Goal: Transaction & Acquisition: Purchase product/service

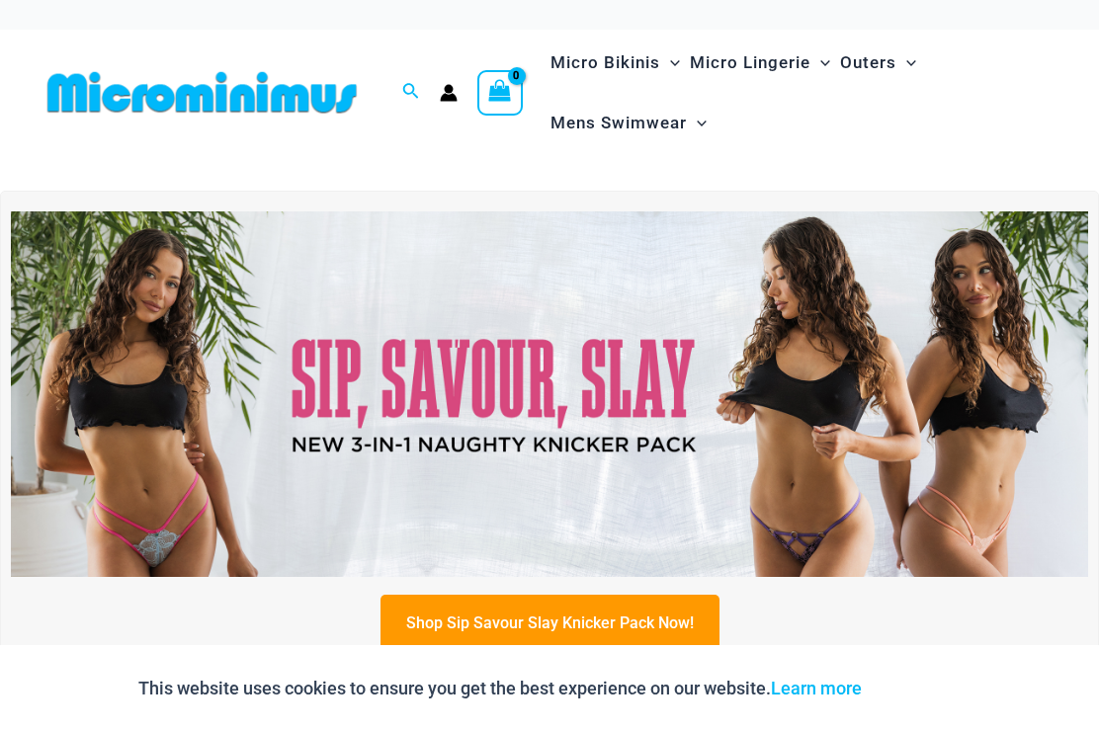
click at [556, 623] on link "Shop Sip Savour Slay Knicker Pack Now!" at bounding box center [549, 623] width 339 height 56
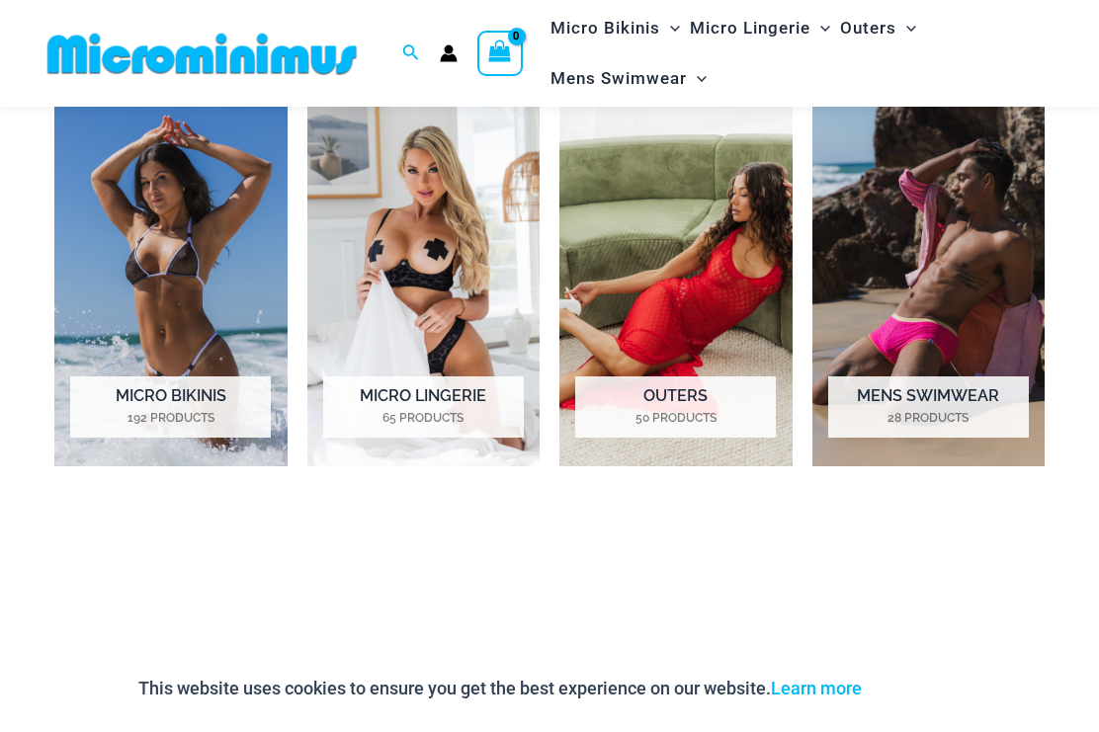
scroll to position [868, 0]
click at [174, 235] on img "Visit product category Micro Bikinis" at bounding box center [170, 287] width 233 height 364
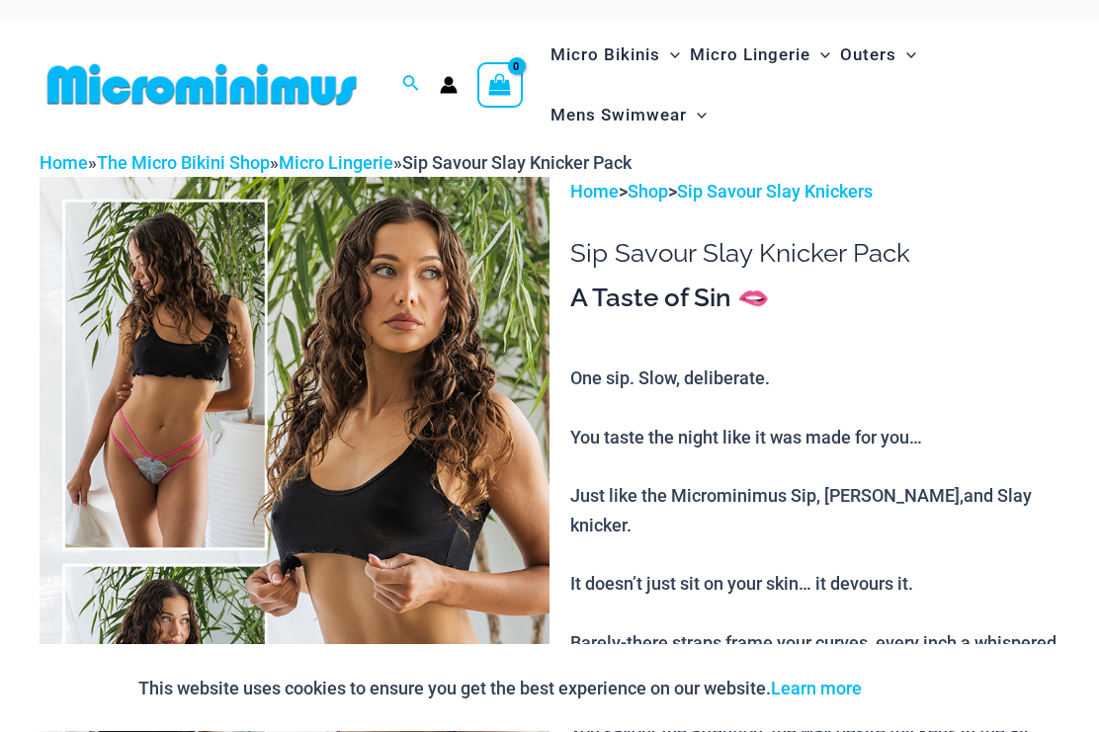
click at [442, 294] on img at bounding box center [295, 560] width 510 height 765
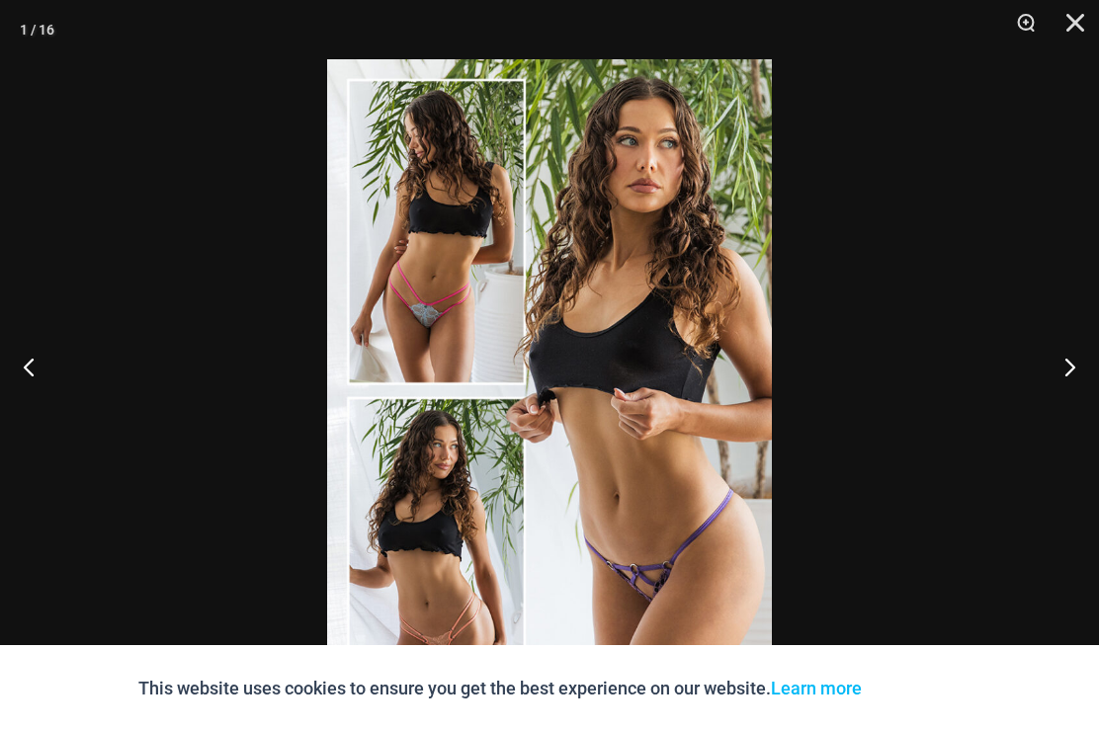
click at [1085, 396] on button "Next" at bounding box center [1062, 366] width 74 height 99
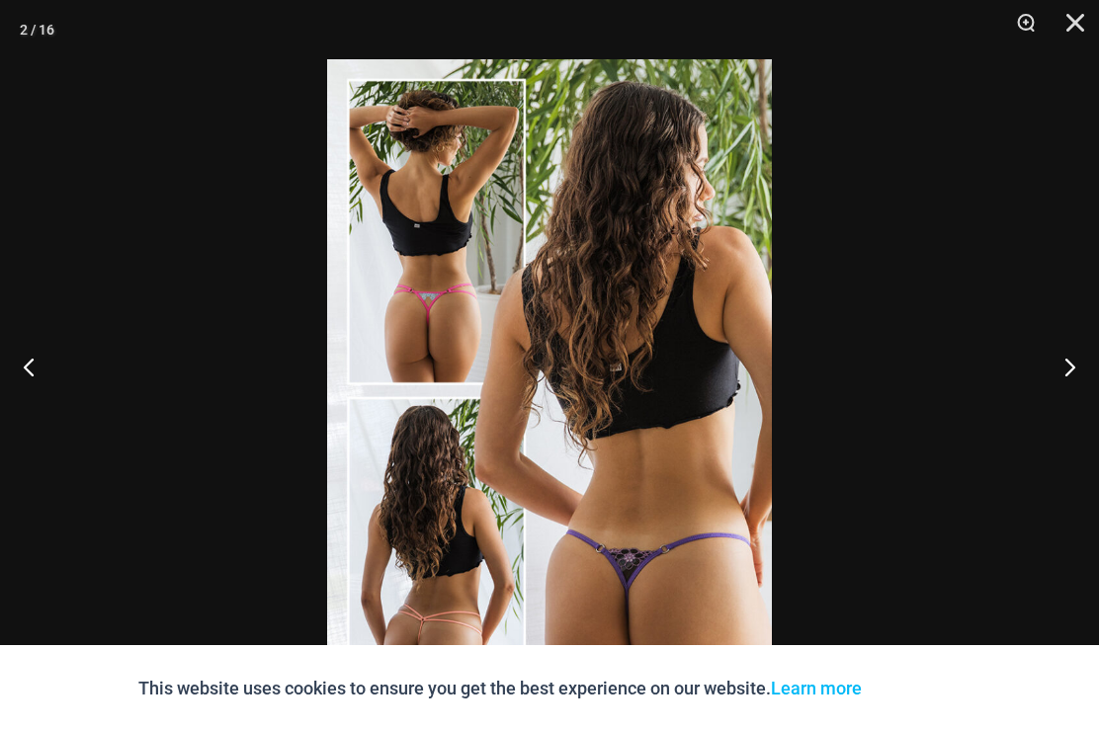
click at [1073, 393] on button "Next" at bounding box center [1062, 366] width 74 height 99
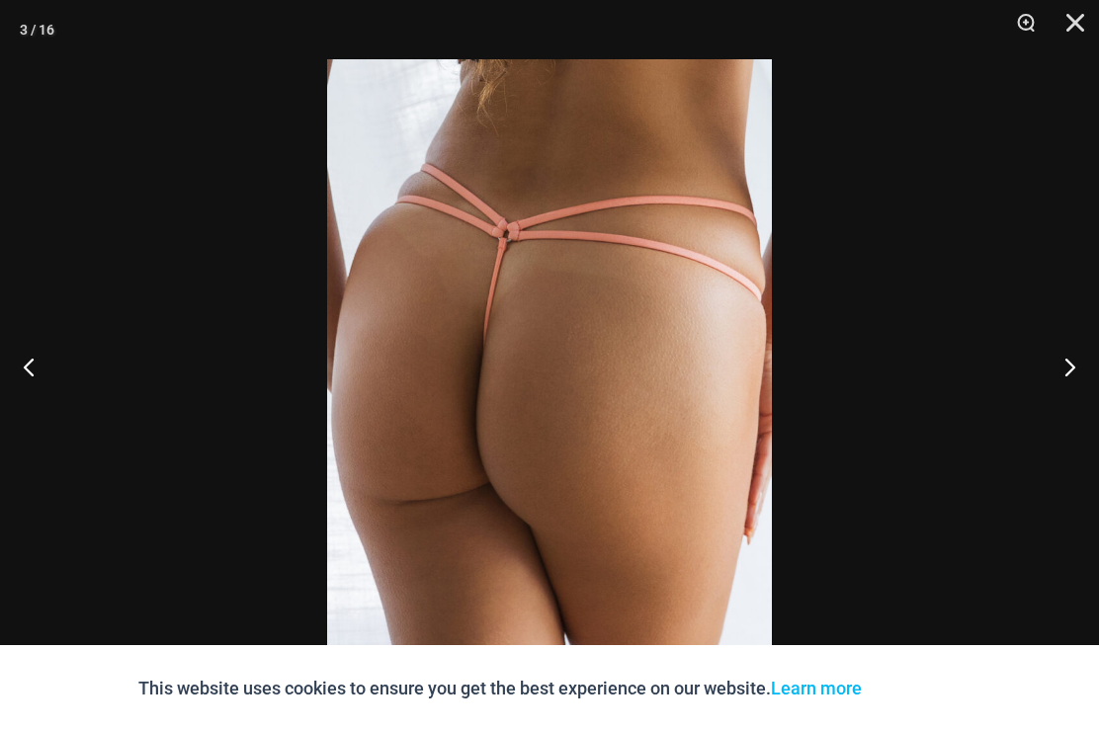
click at [1068, 402] on button "Next" at bounding box center [1062, 366] width 74 height 99
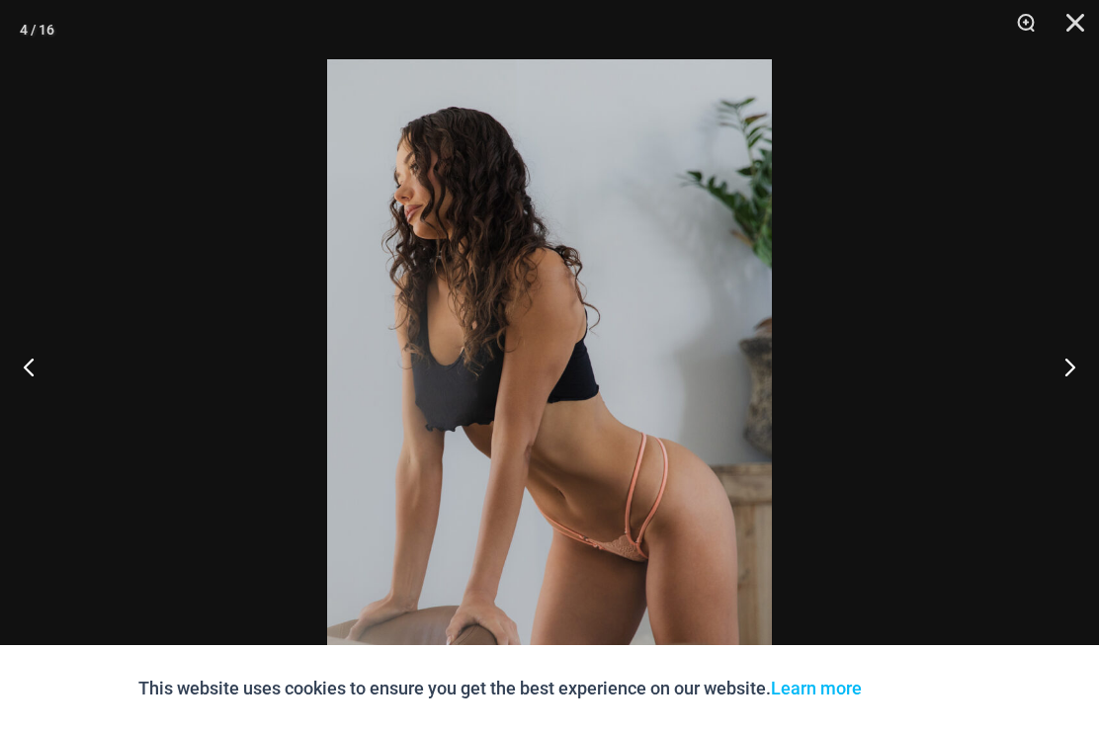
click at [1077, 384] on button "Next" at bounding box center [1062, 366] width 74 height 99
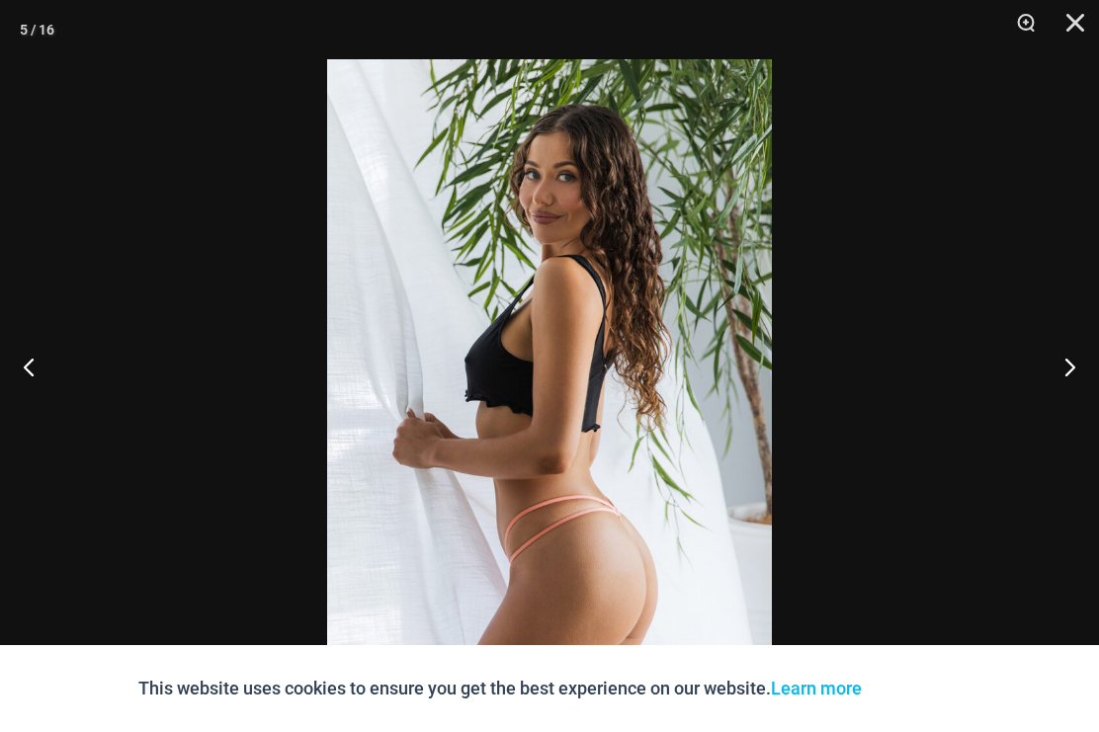
click at [1078, 386] on button "Next" at bounding box center [1062, 366] width 74 height 99
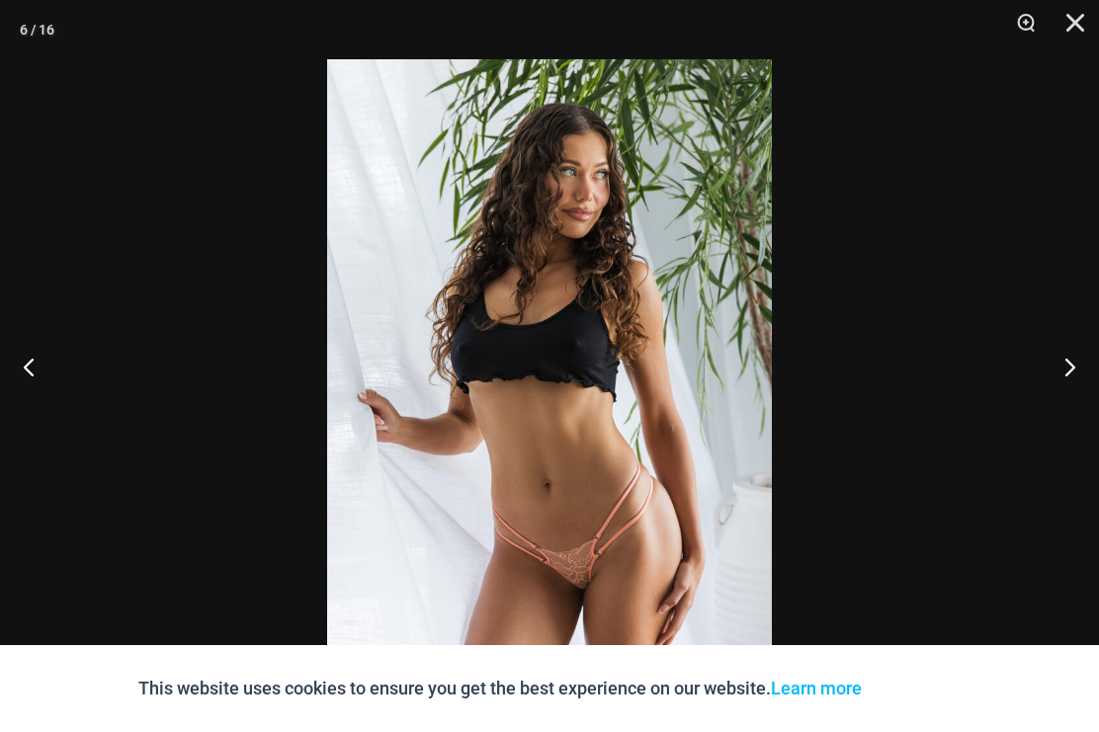
click at [1086, 384] on button "Next" at bounding box center [1062, 366] width 74 height 99
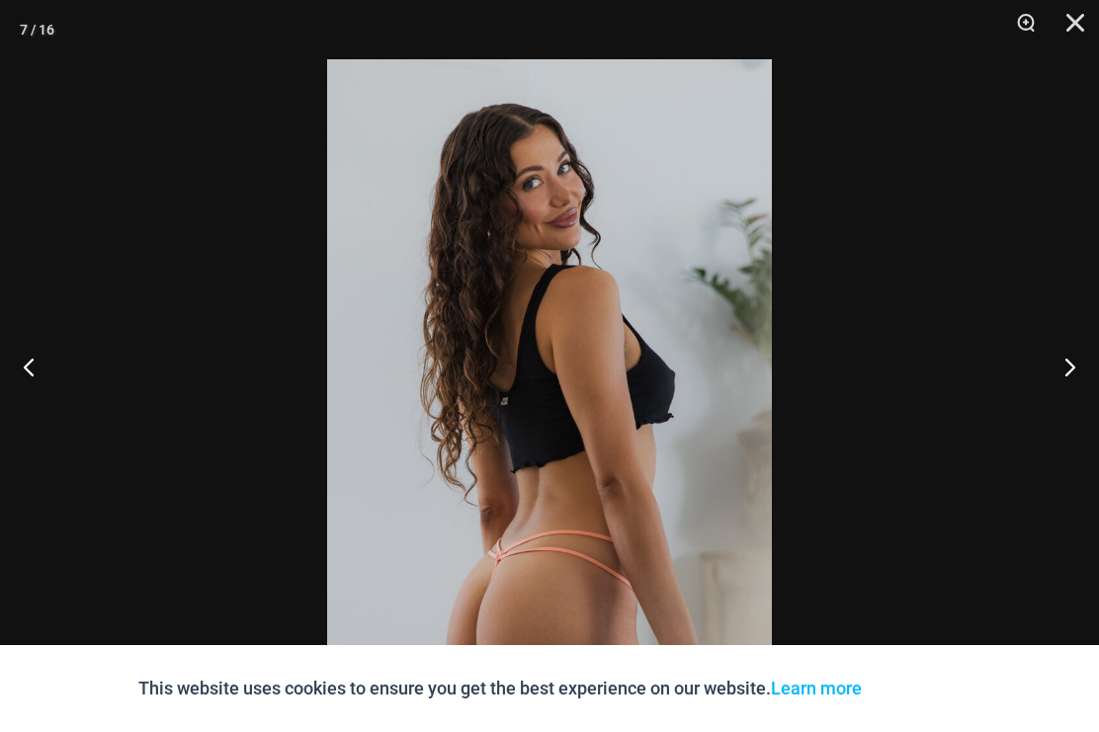
click at [1076, 400] on button "Next" at bounding box center [1062, 366] width 74 height 99
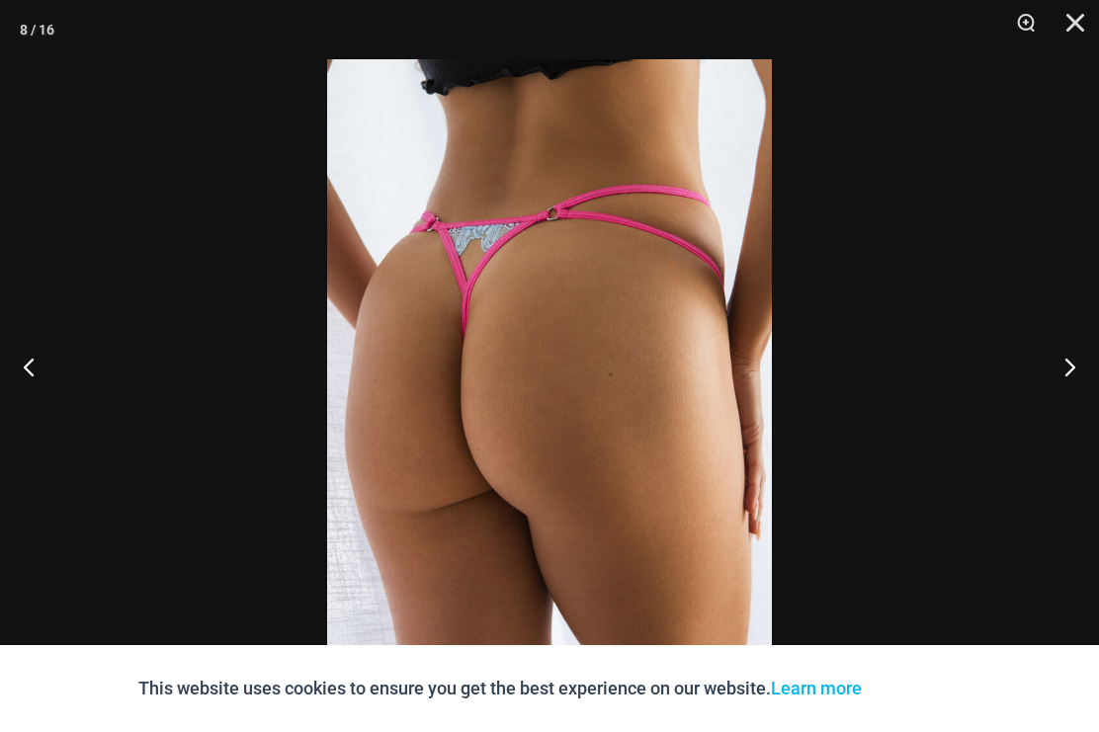
click at [1073, 388] on button "Next" at bounding box center [1062, 366] width 74 height 99
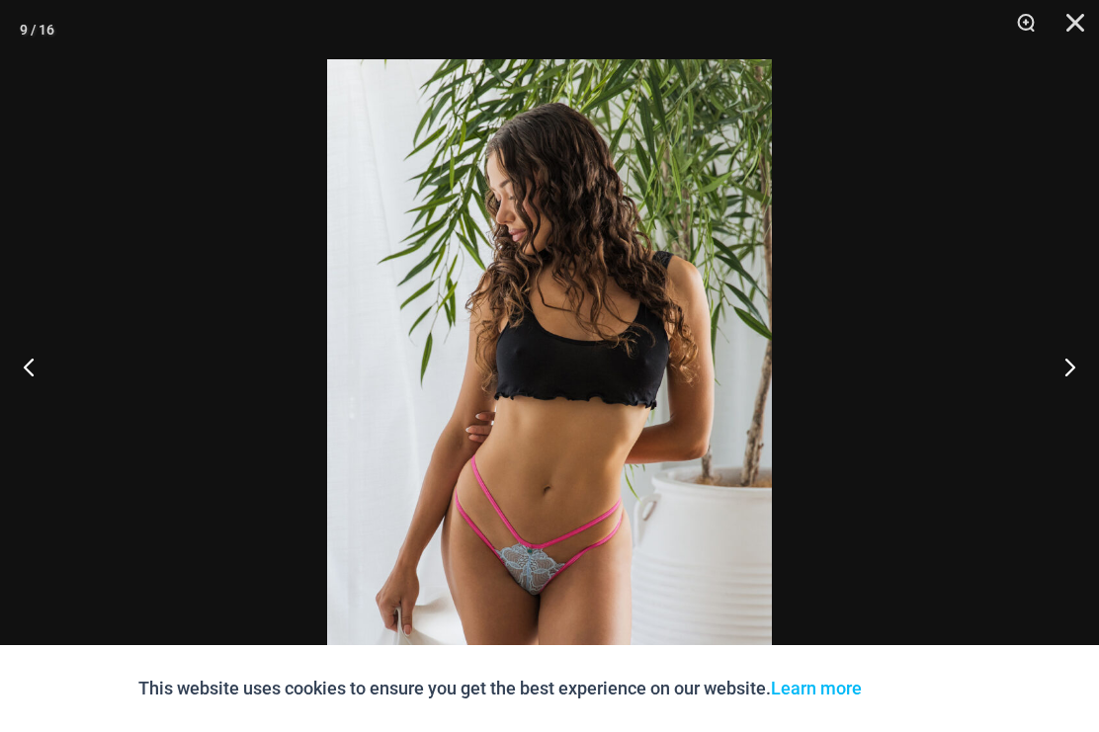
click at [1081, 377] on button "Next" at bounding box center [1062, 366] width 74 height 99
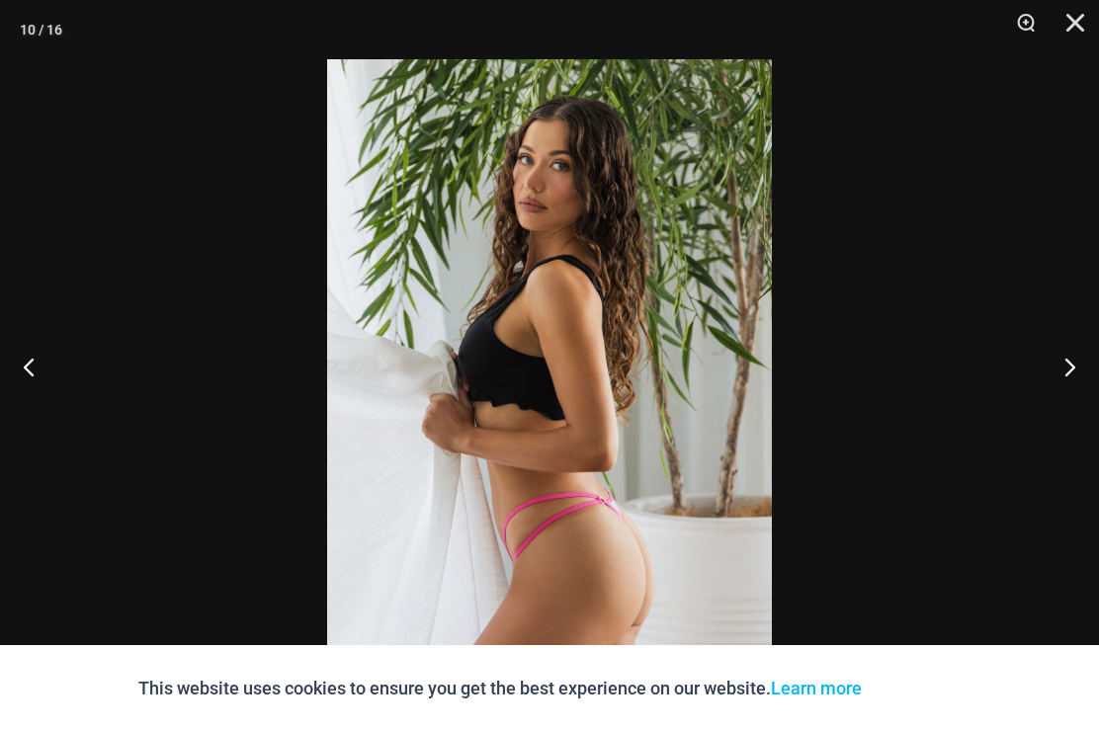
click at [1059, 390] on button "Next" at bounding box center [1062, 366] width 74 height 99
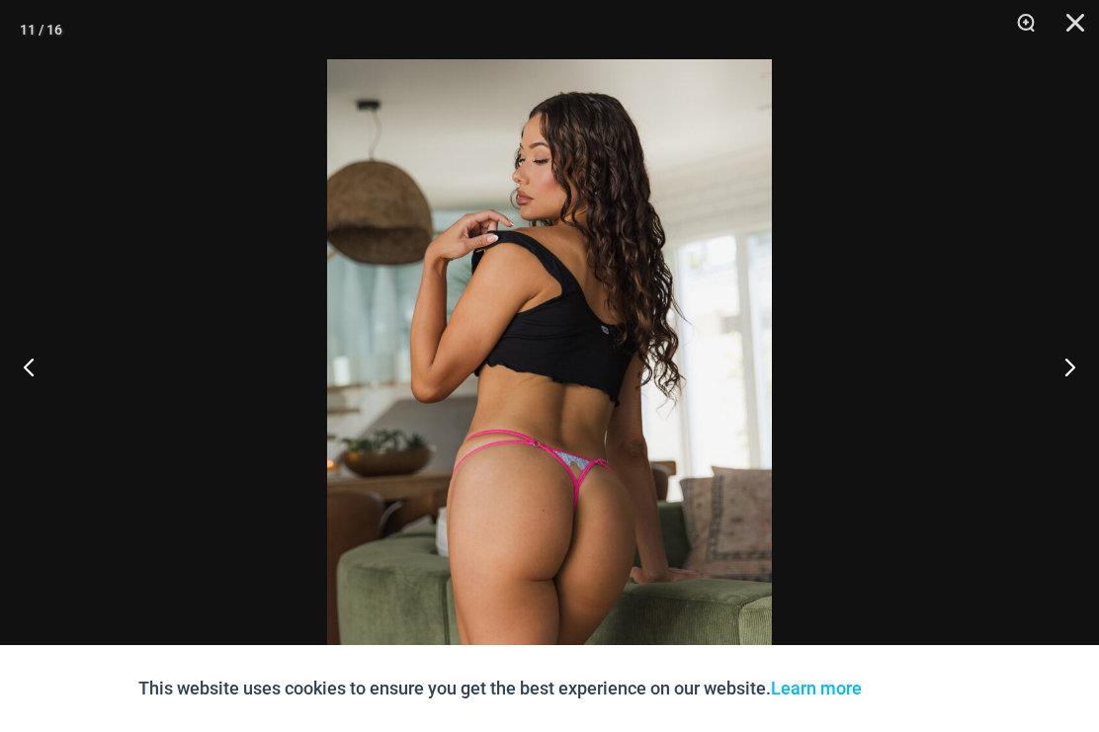
click at [1068, 386] on button "Next" at bounding box center [1062, 366] width 74 height 99
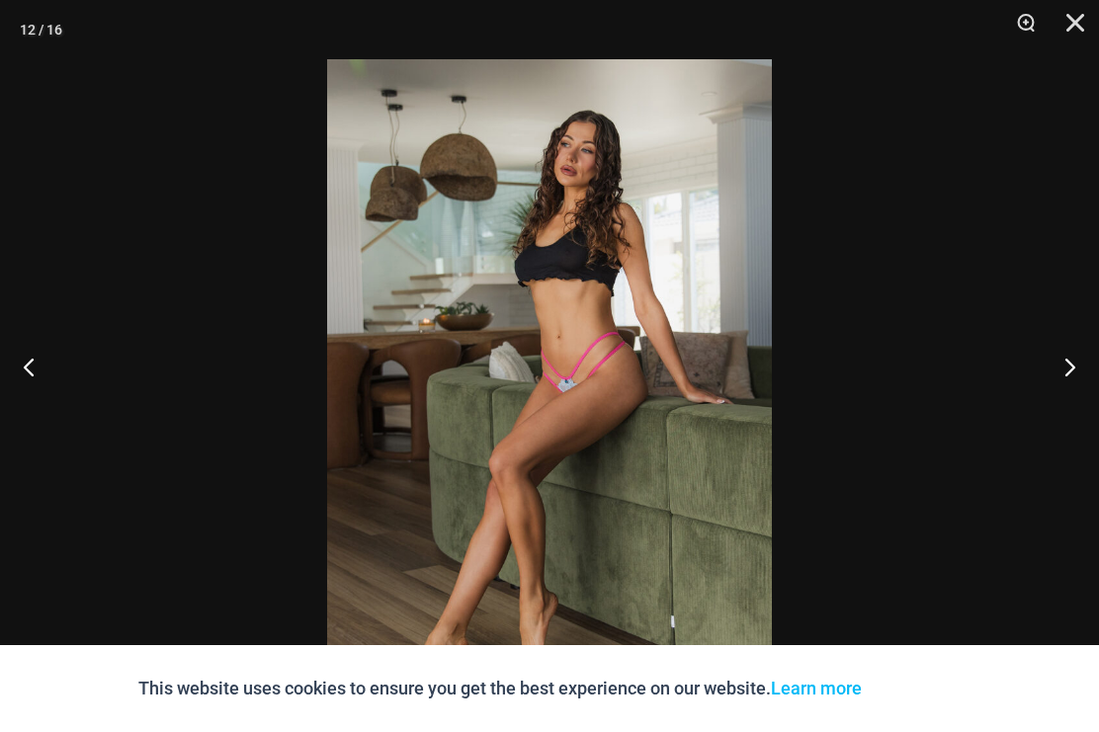
click at [1075, 382] on button "Next" at bounding box center [1062, 366] width 74 height 99
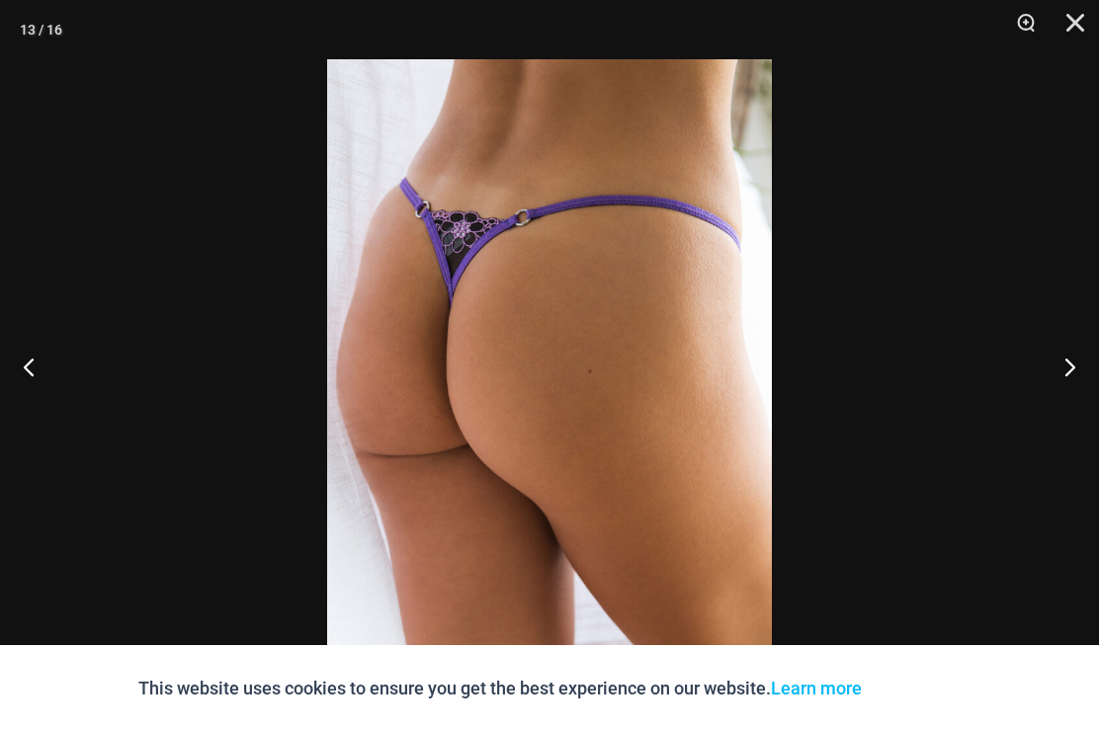
click at [1078, 382] on button "Next" at bounding box center [1062, 366] width 74 height 99
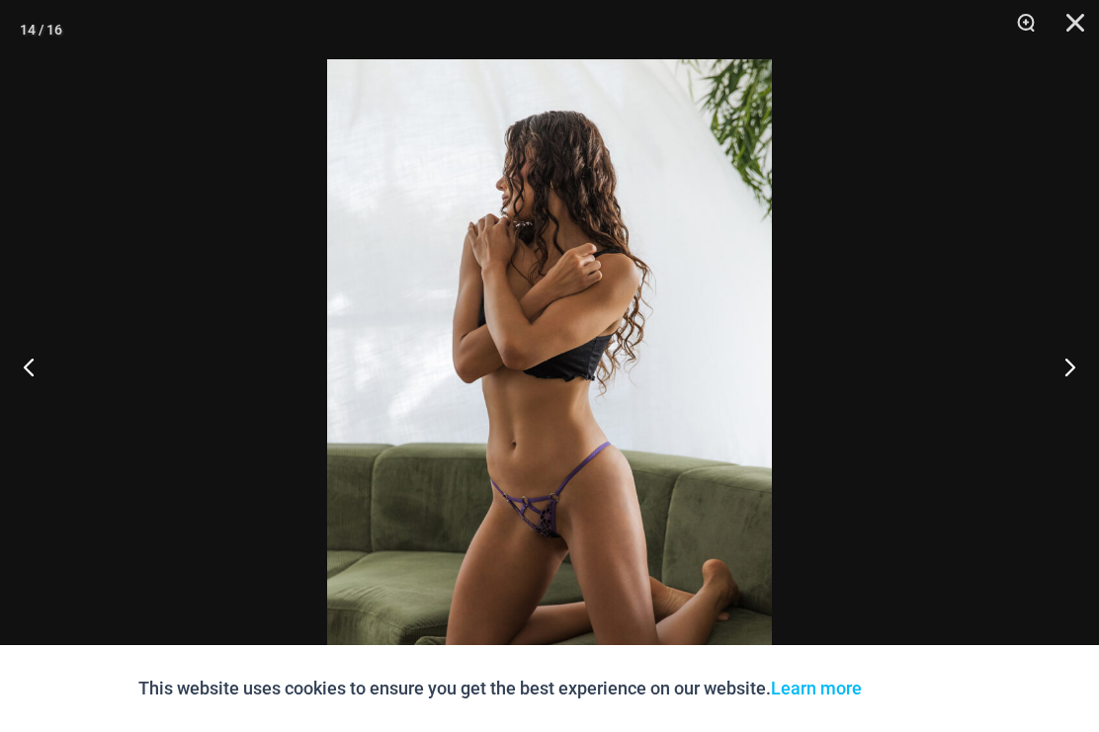
click at [1064, 387] on button "Next" at bounding box center [1062, 366] width 74 height 99
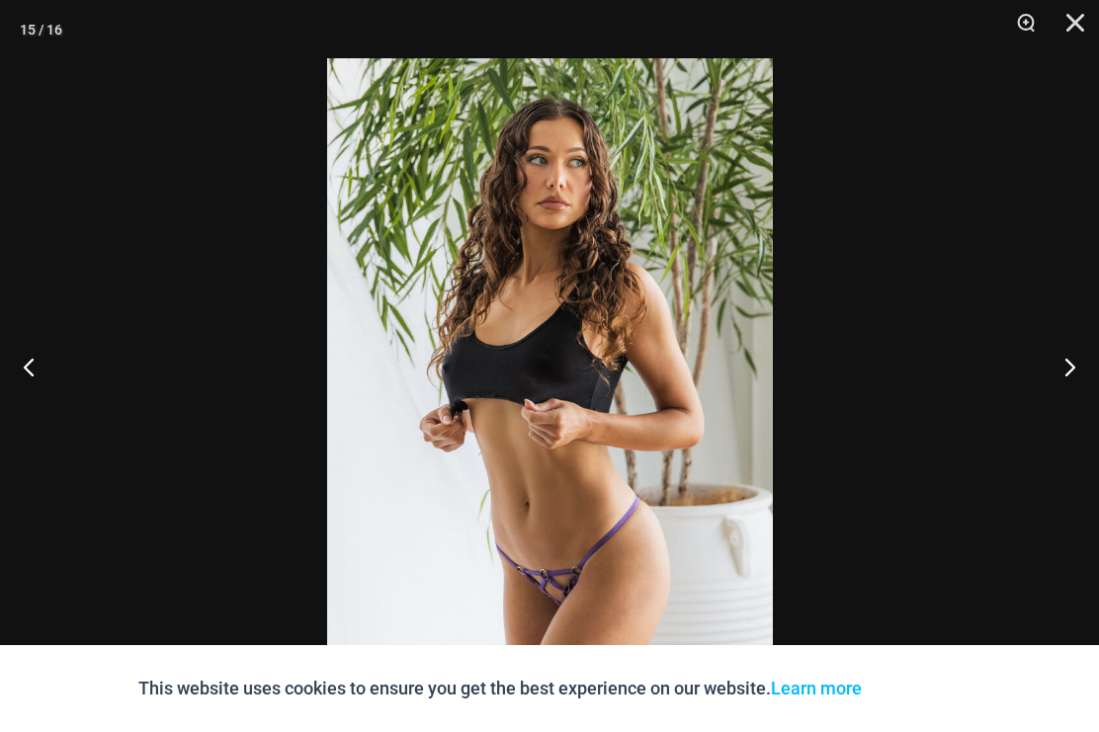
click at [1068, 387] on button "Next" at bounding box center [1062, 366] width 74 height 99
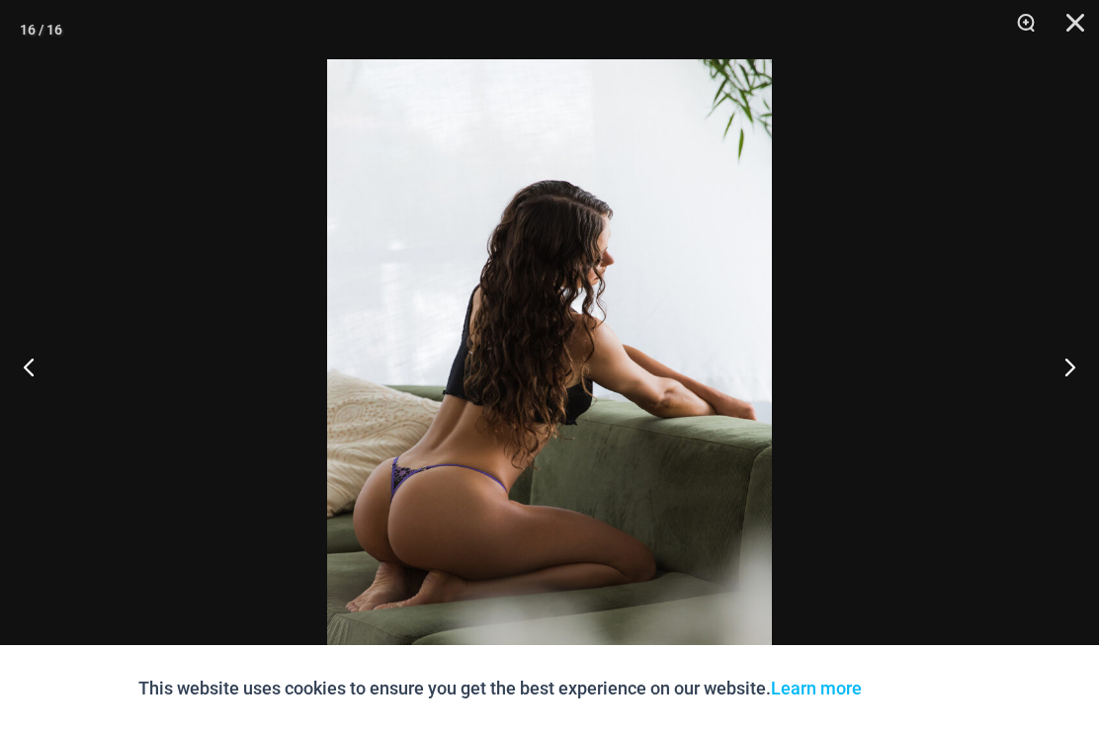
click at [1065, 388] on button "Next" at bounding box center [1062, 366] width 74 height 99
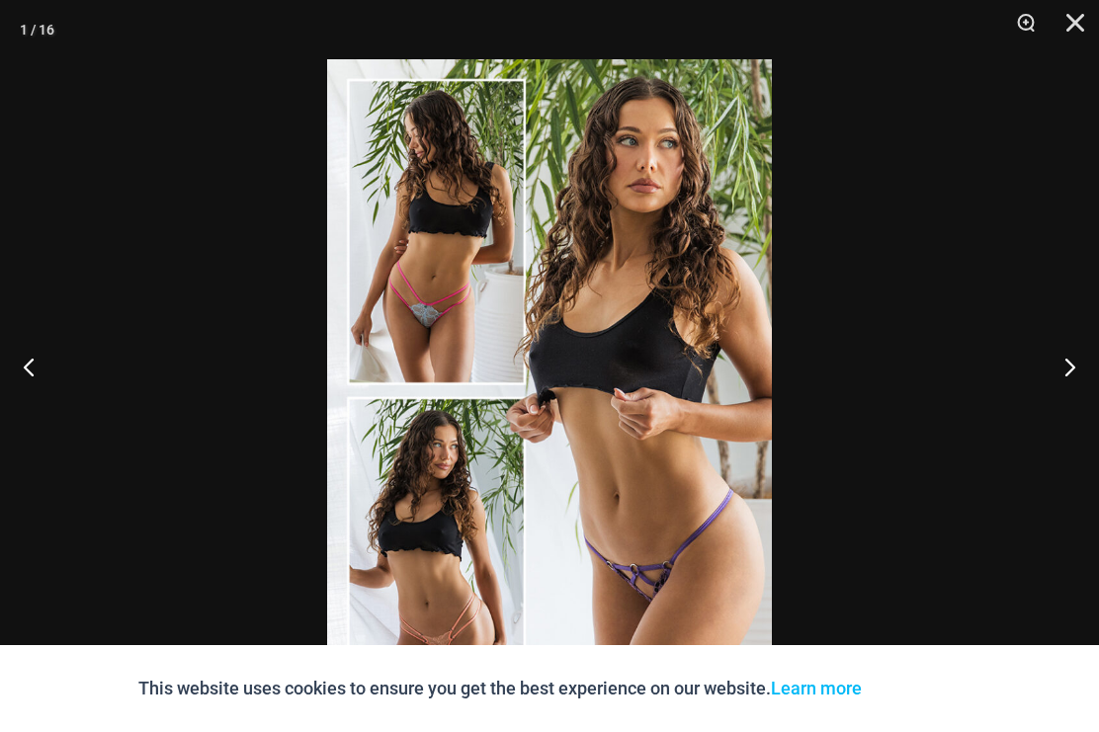
click at [1067, 401] on button "Next" at bounding box center [1062, 366] width 74 height 99
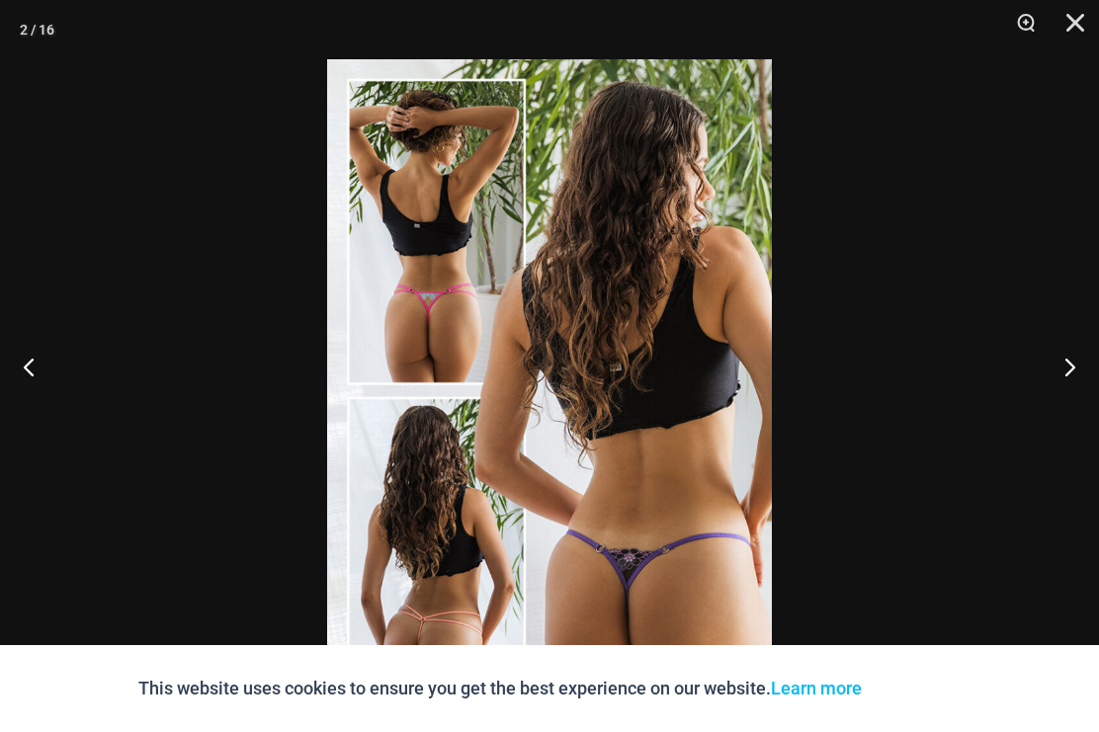
click at [1073, 390] on button "Next" at bounding box center [1062, 366] width 74 height 99
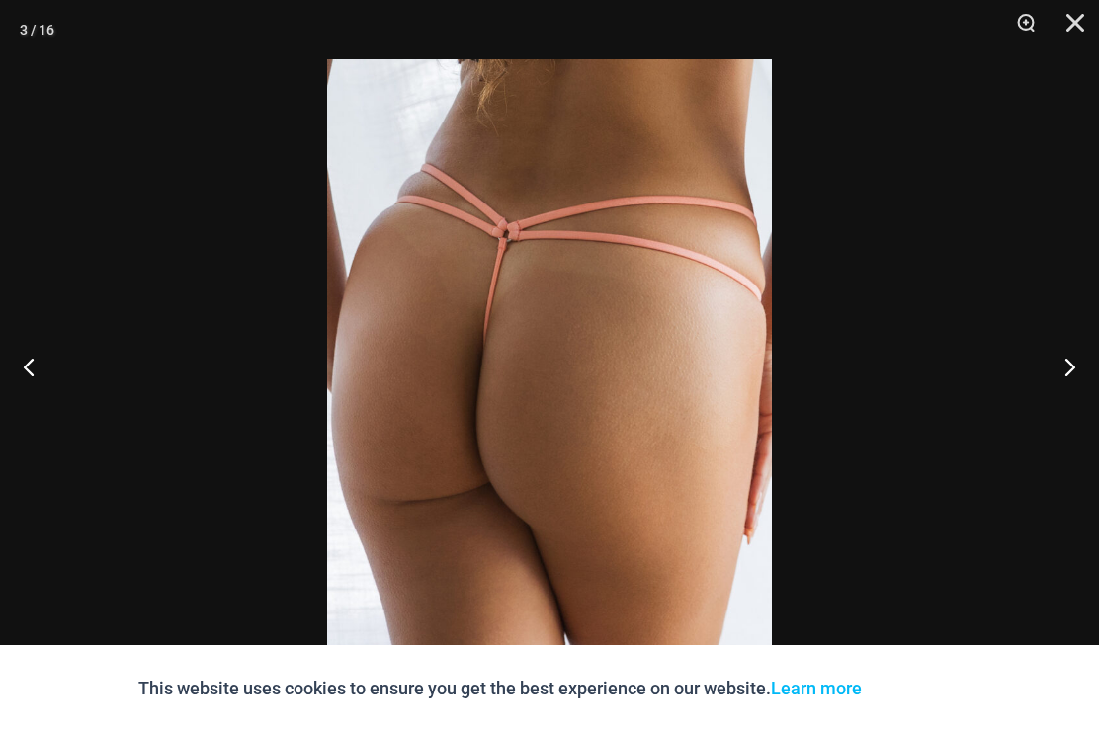
click at [1071, 393] on button "Next" at bounding box center [1062, 366] width 74 height 99
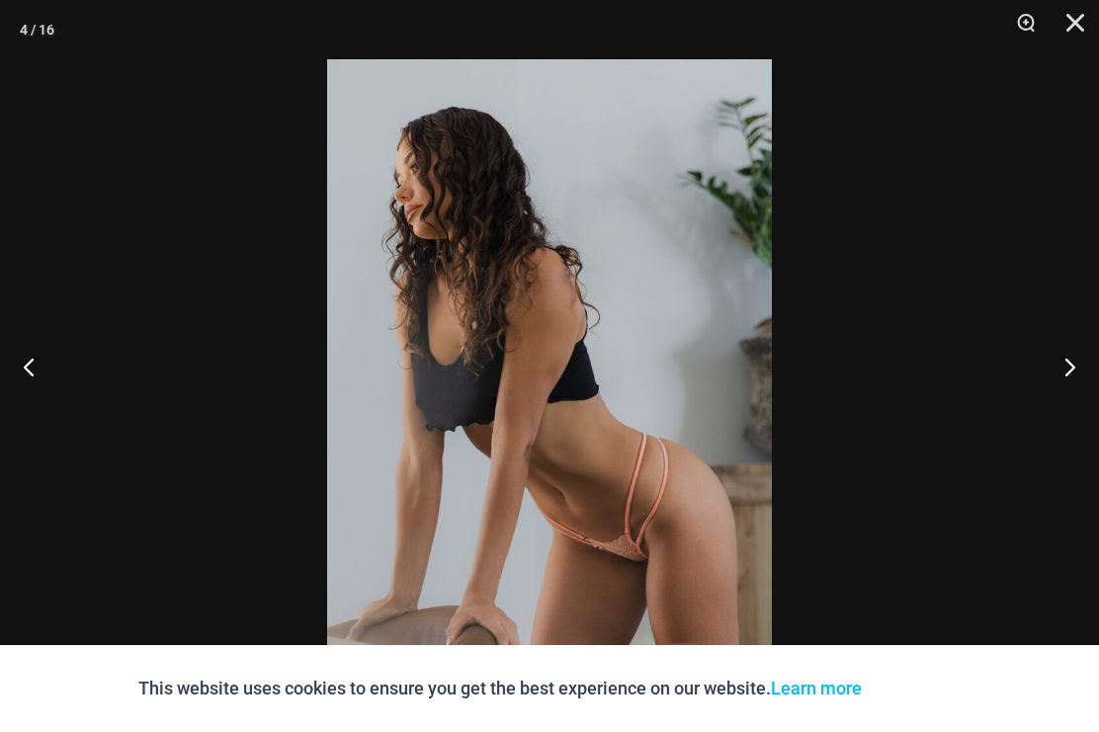
click at [1070, 391] on button "Next" at bounding box center [1062, 366] width 74 height 99
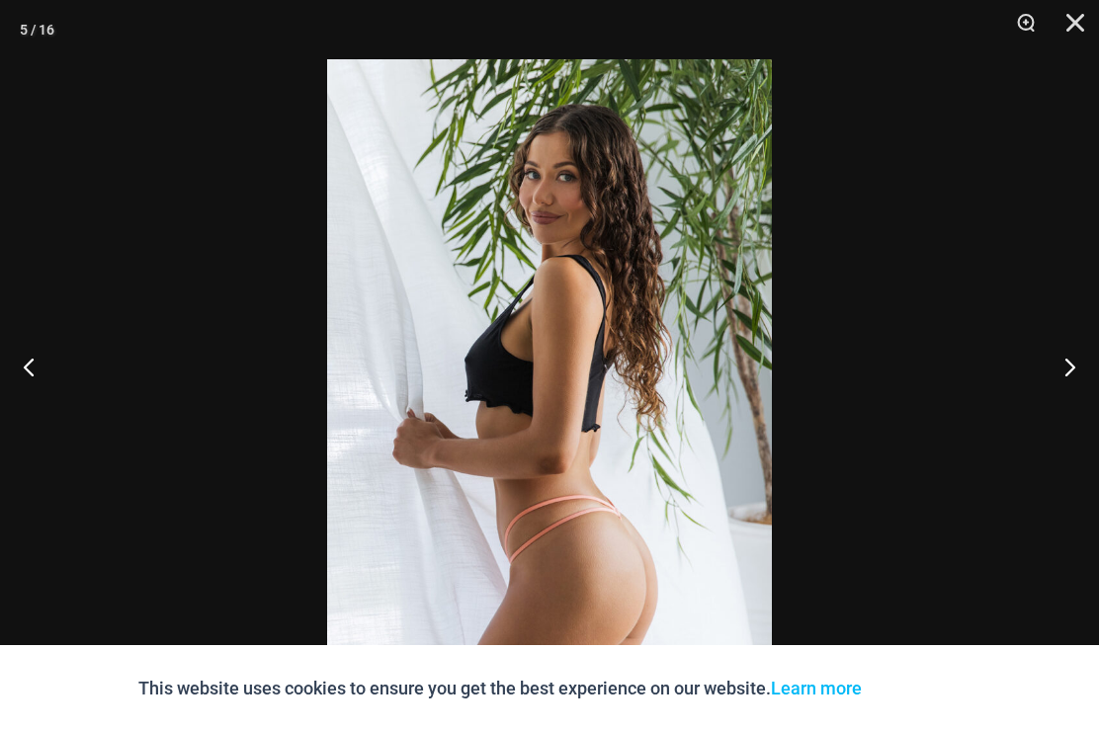
click at [1073, 390] on button "Next" at bounding box center [1062, 366] width 74 height 99
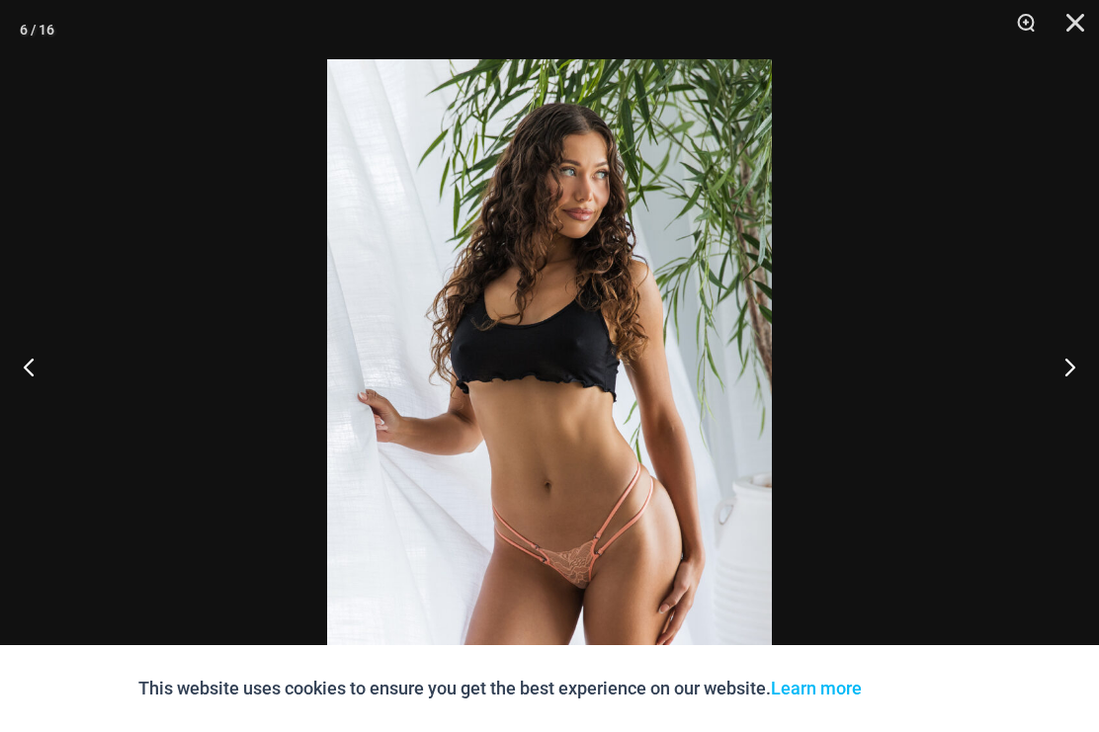
click at [1066, 19] on button "Close" at bounding box center [1068, 29] width 49 height 59
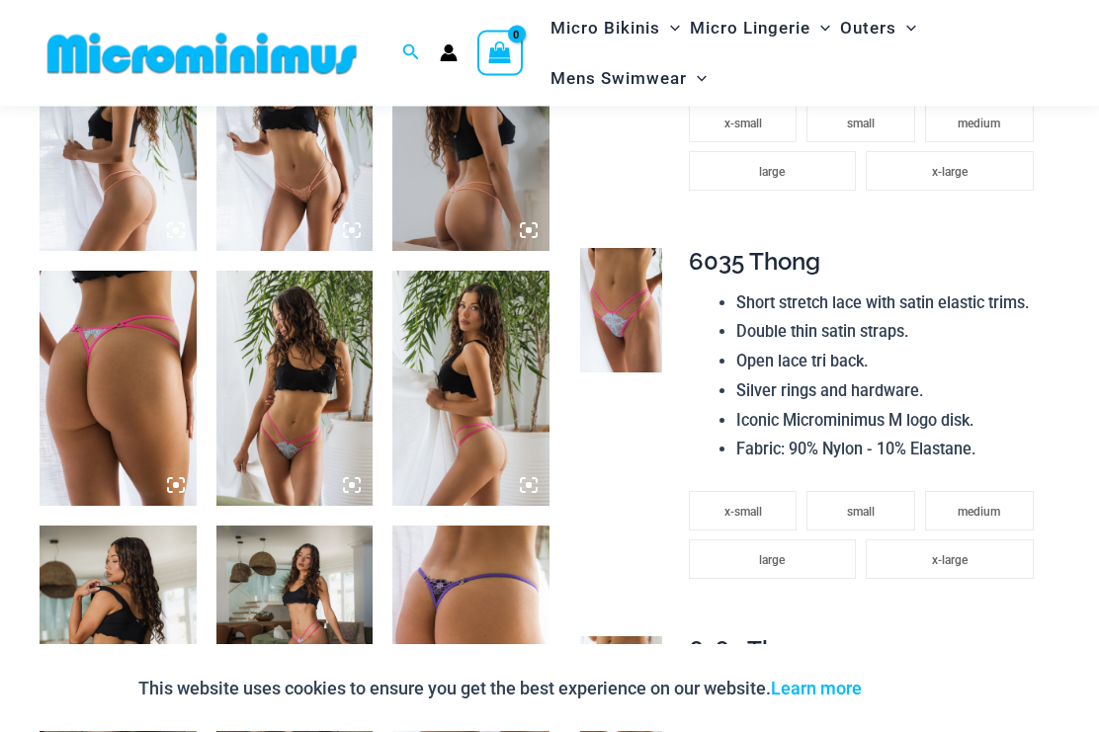
scroll to position [1169, 0]
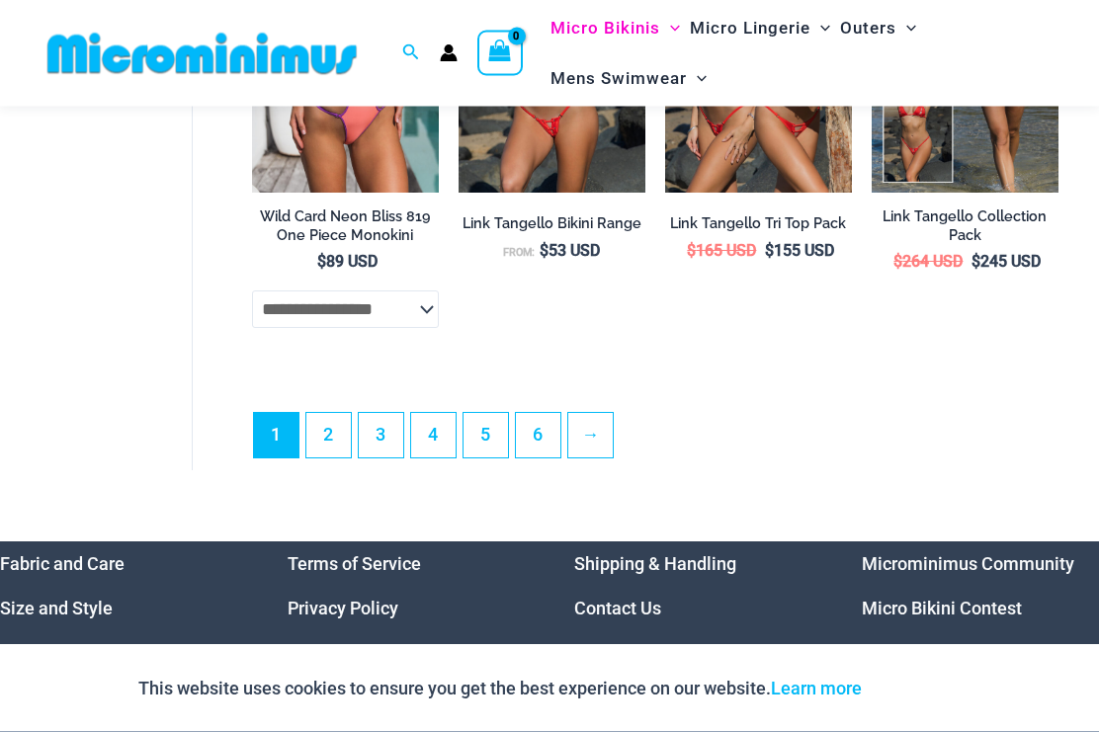
scroll to position [4316, 0]
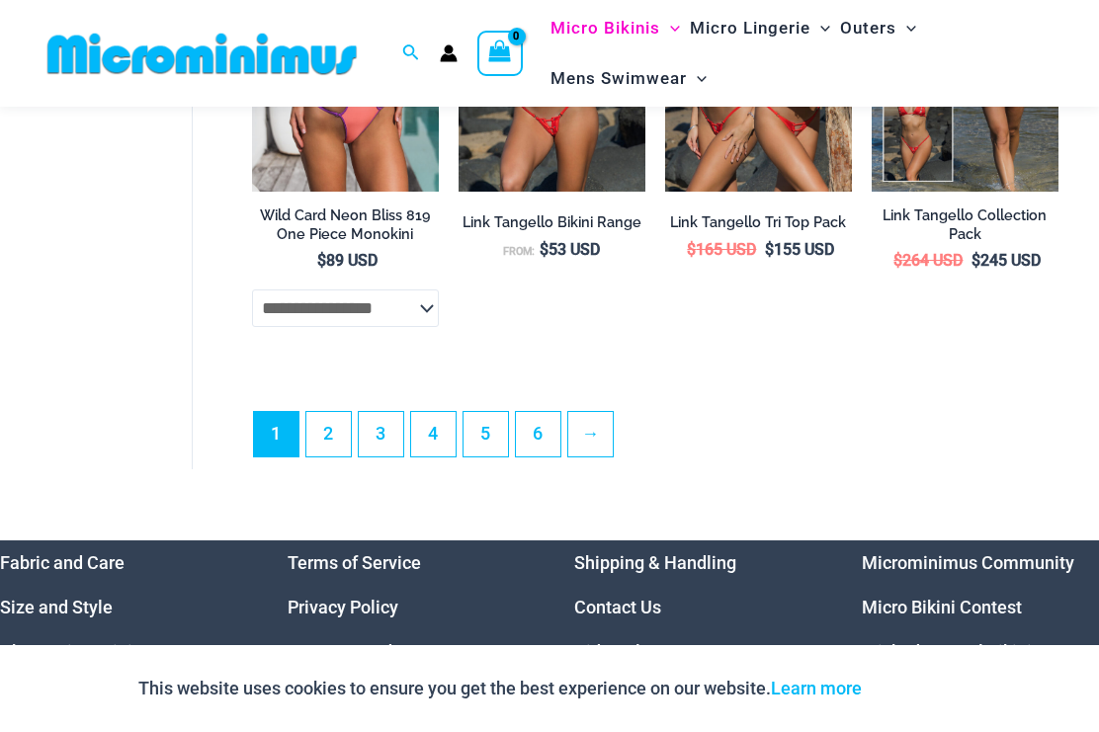
click at [319, 452] on link "2" at bounding box center [328, 434] width 44 height 44
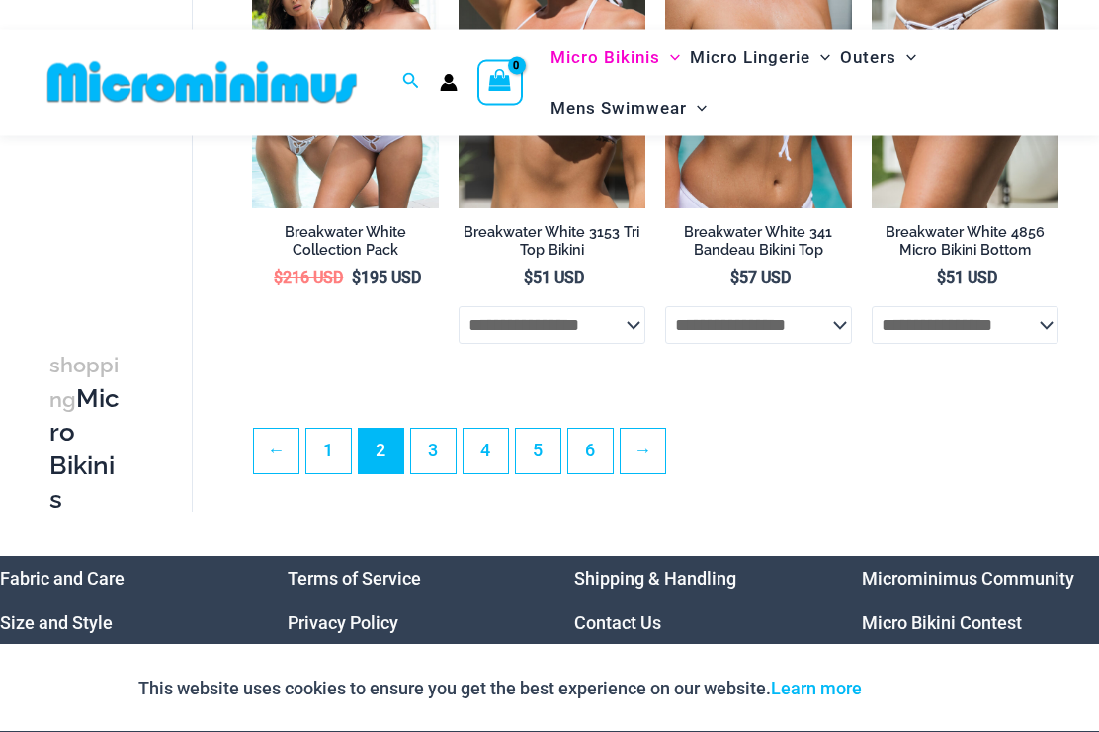
scroll to position [3780, 0]
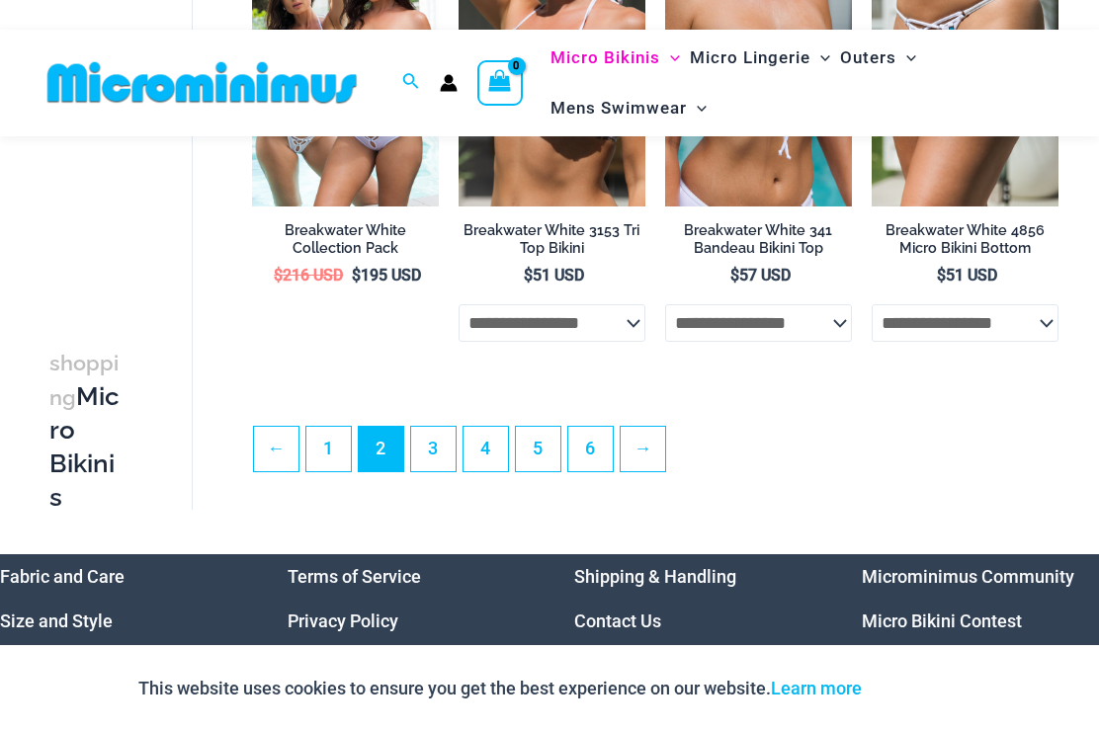
click at [427, 465] on link "3" at bounding box center [433, 449] width 44 height 44
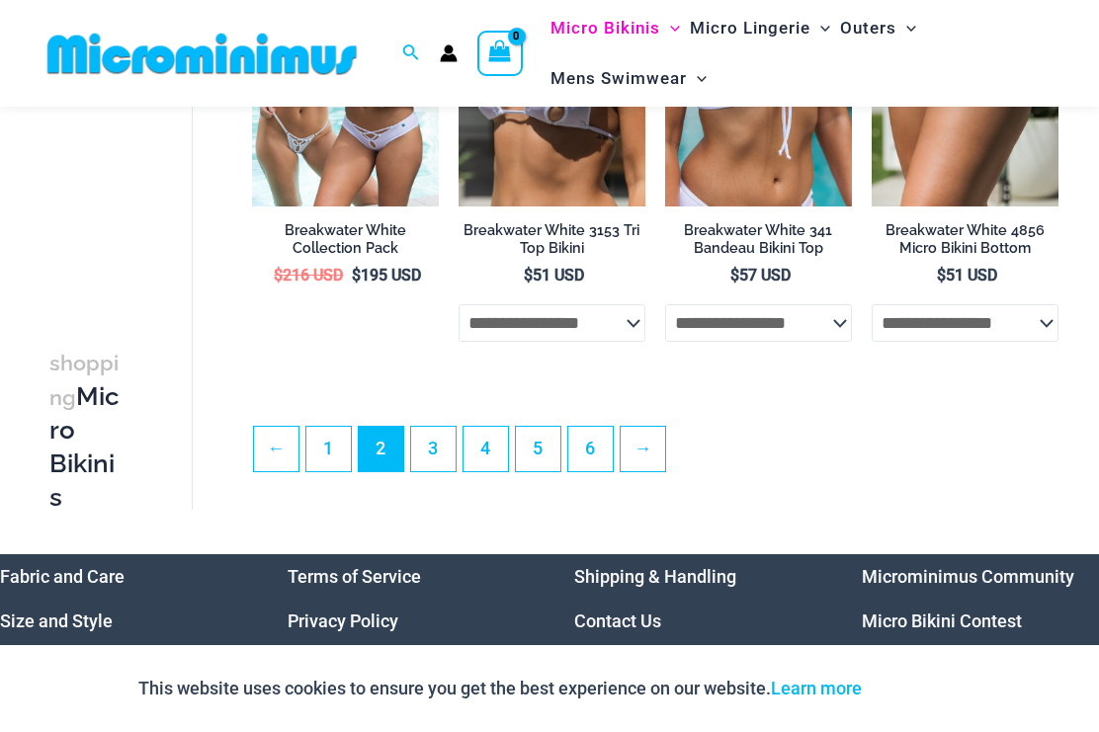
scroll to position [3834, 0]
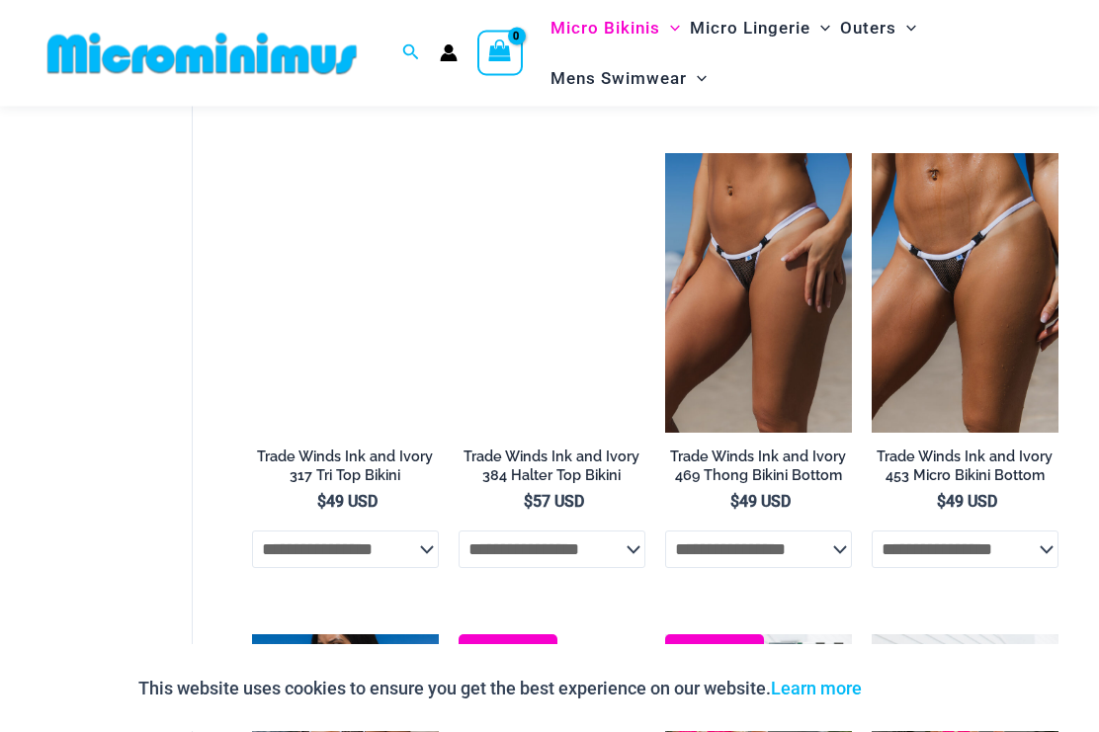
scroll to position [1623, 0]
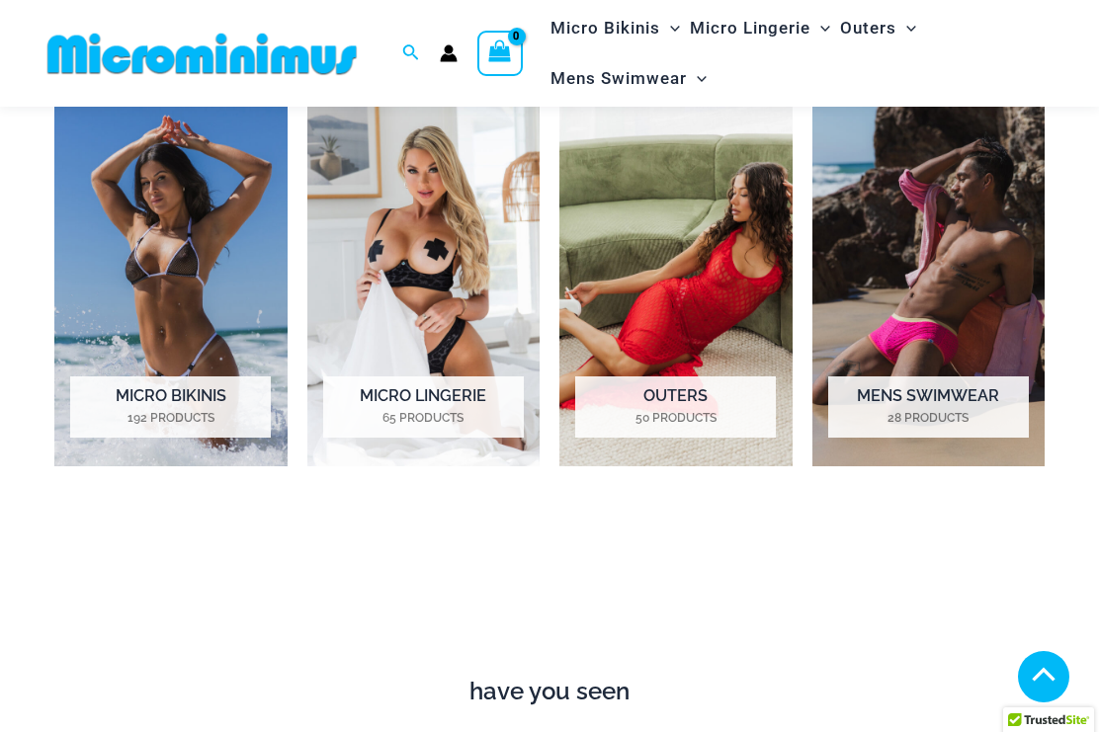
scroll to position [869, 0]
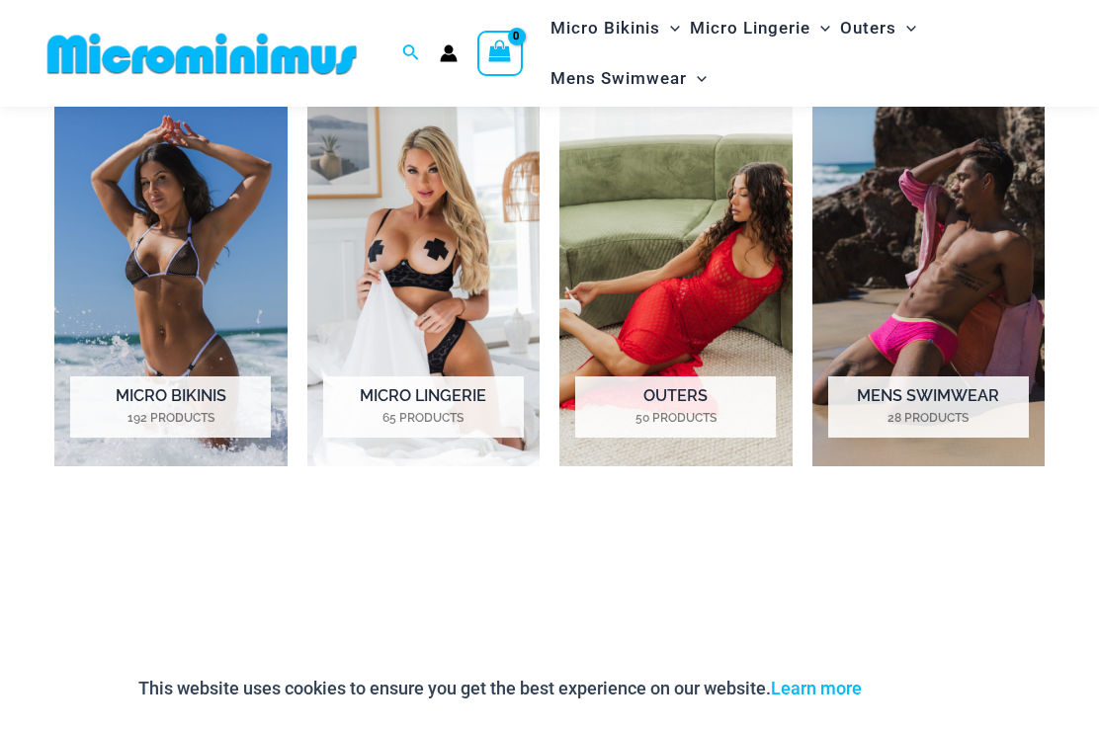
click at [419, 228] on img "Visit product category Micro Lingerie" at bounding box center [423, 286] width 233 height 364
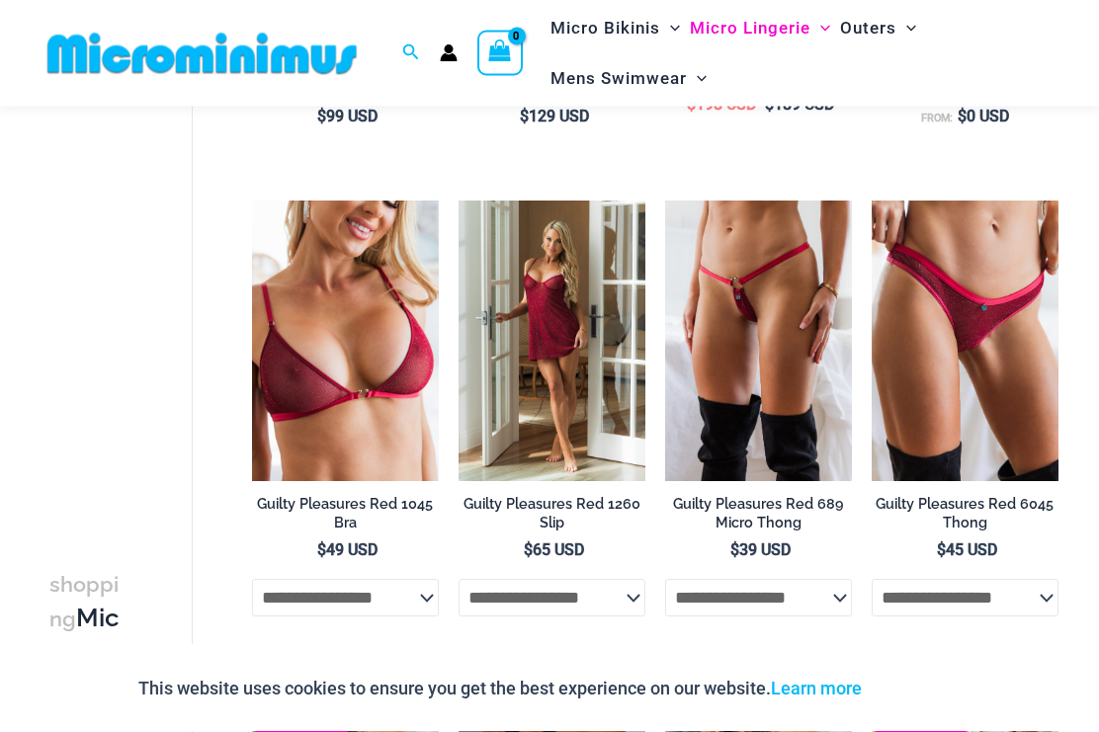
scroll to position [674, 0]
click at [665, 201] on img at bounding box center [665, 201] width 0 height 0
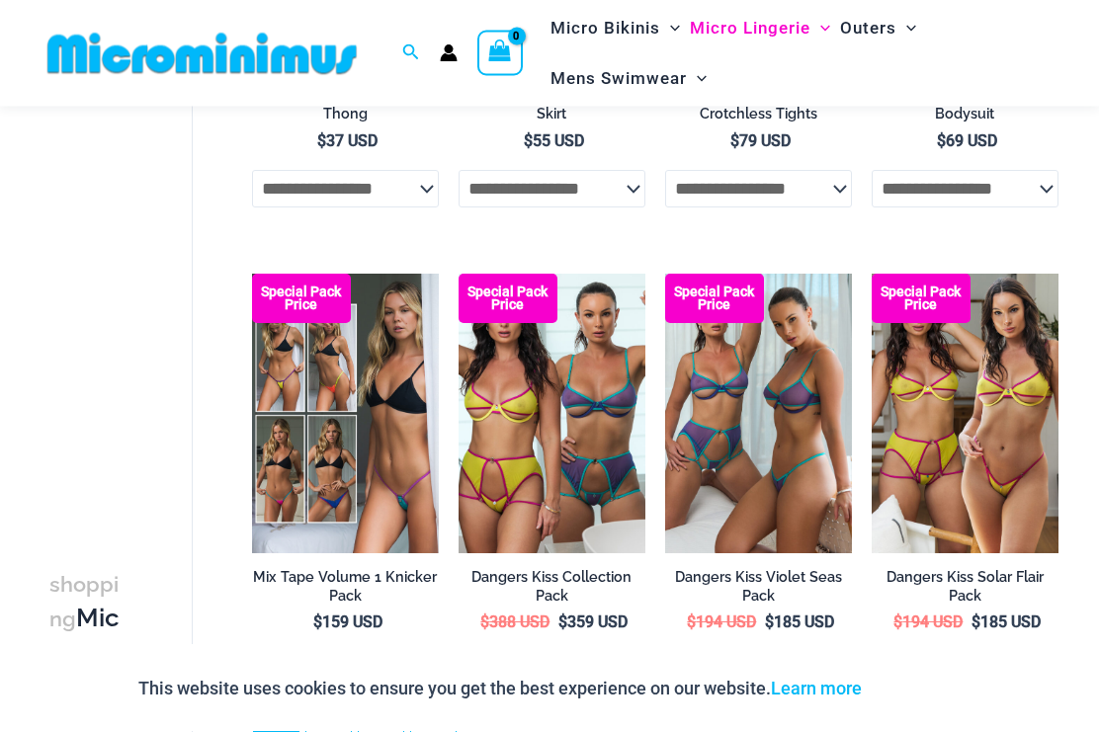
scroll to position [3489, 0]
click at [252, 274] on img at bounding box center [252, 274] width 0 height 0
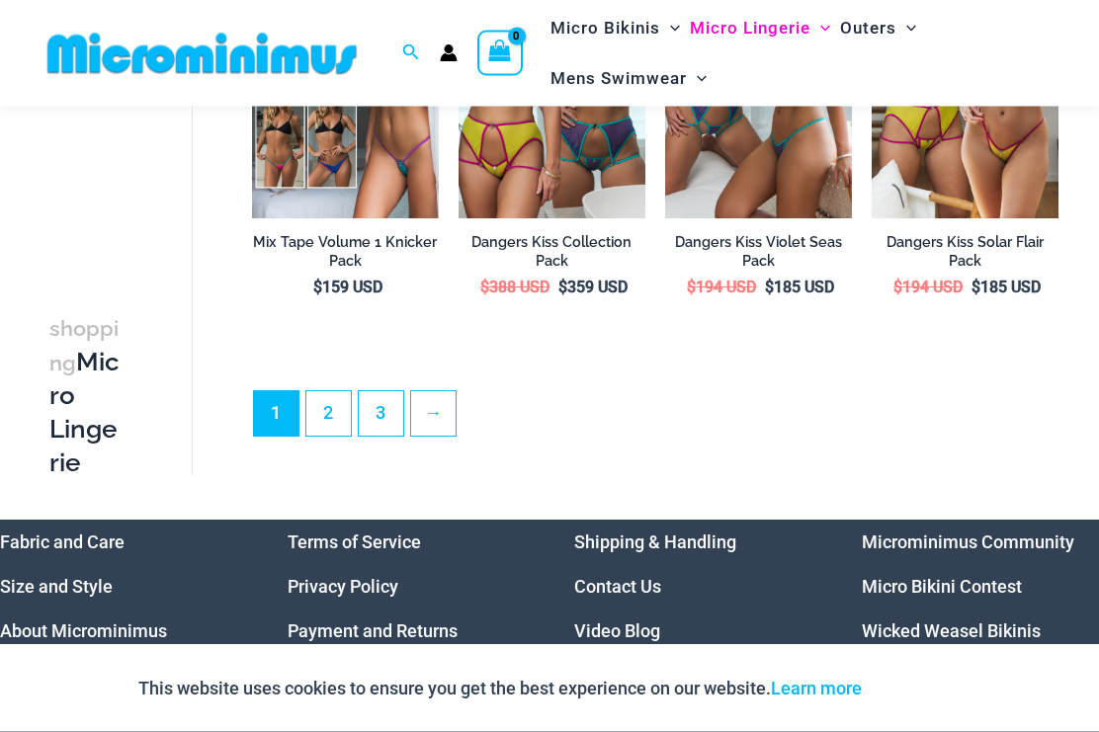
scroll to position [3826, 0]
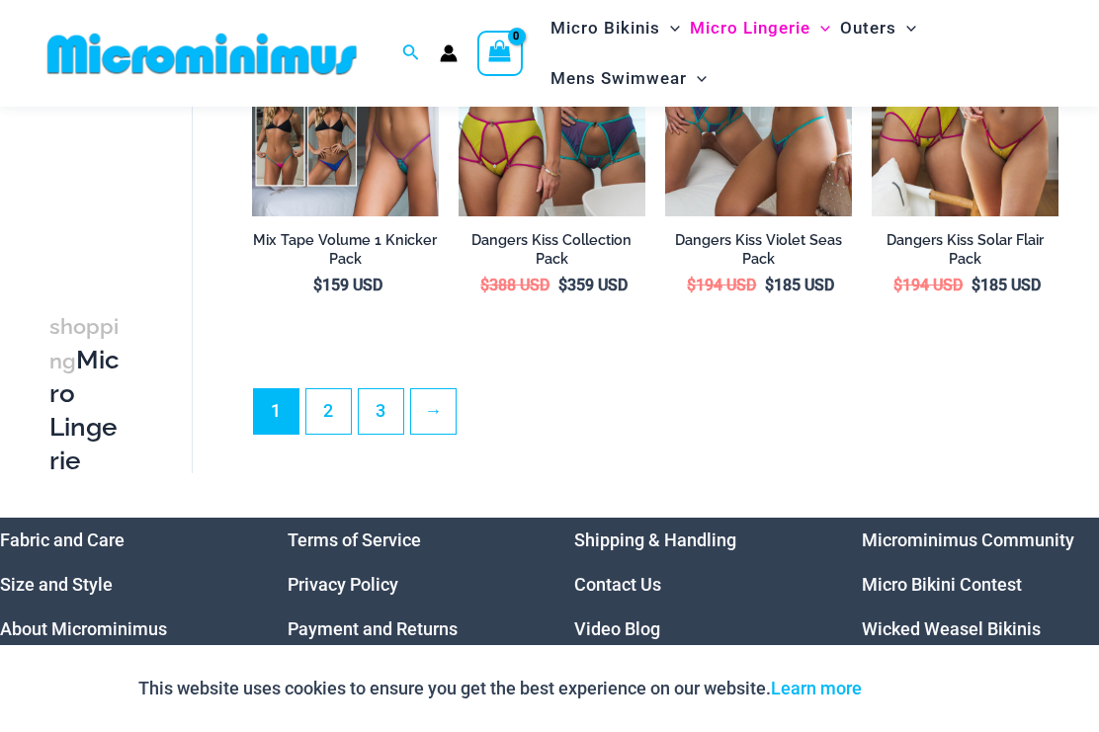
click at [327, 406] on link "2" at bounding box center [328, 411] width 44 height 44
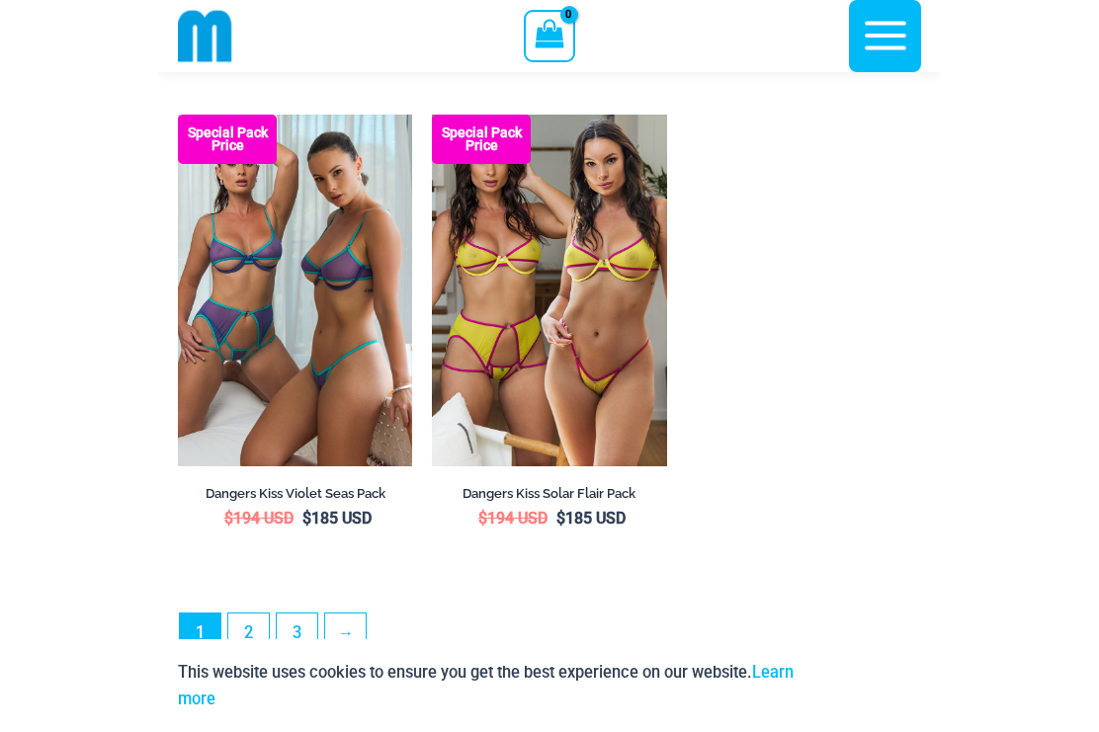
scroll to position [3447, 0]
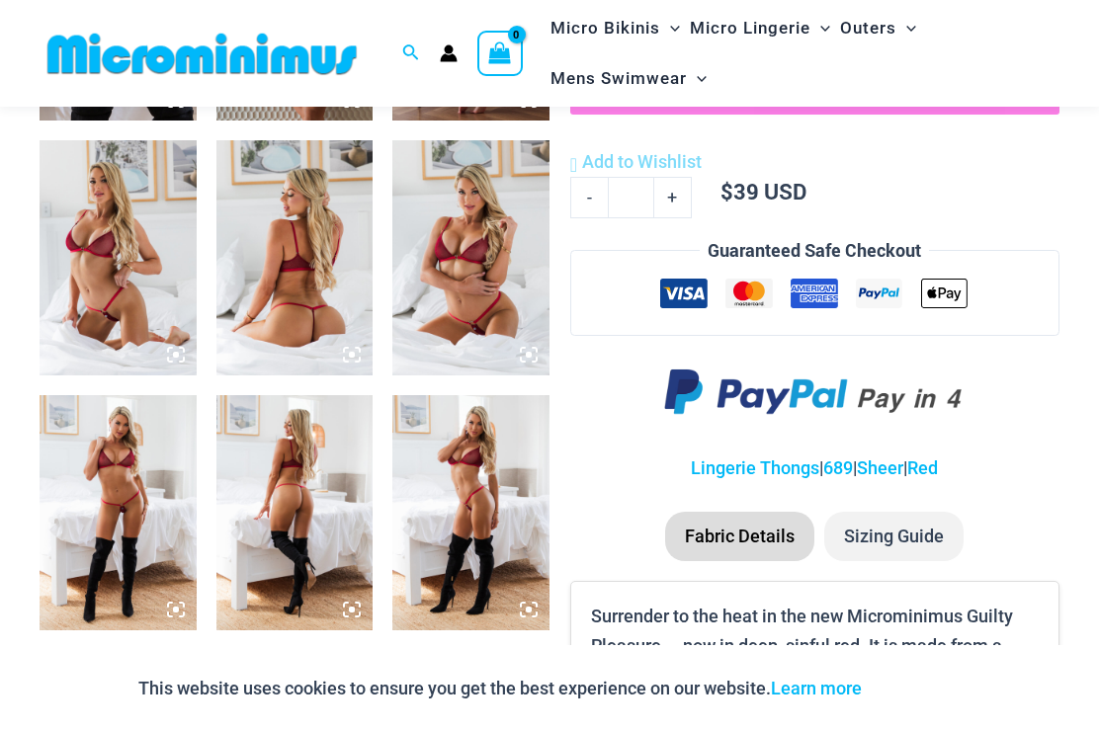
scroll to position [1073, 0]
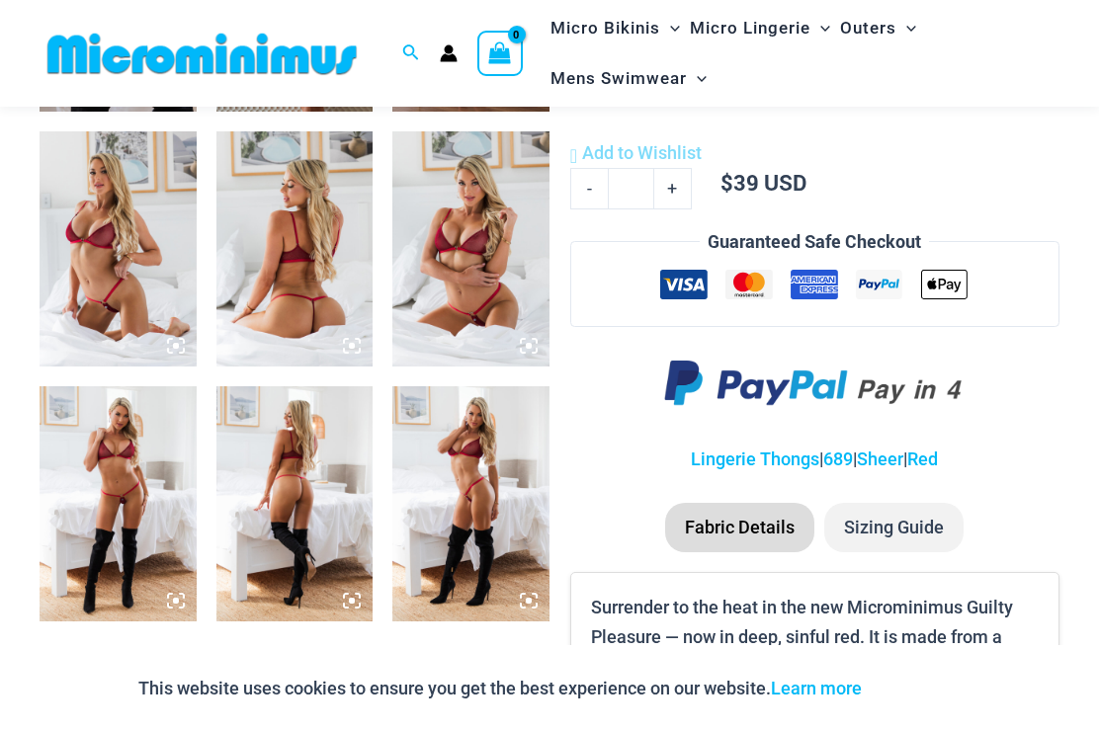
click at [123, 270] on img at bounding box center [118, 248] width 157 height 235
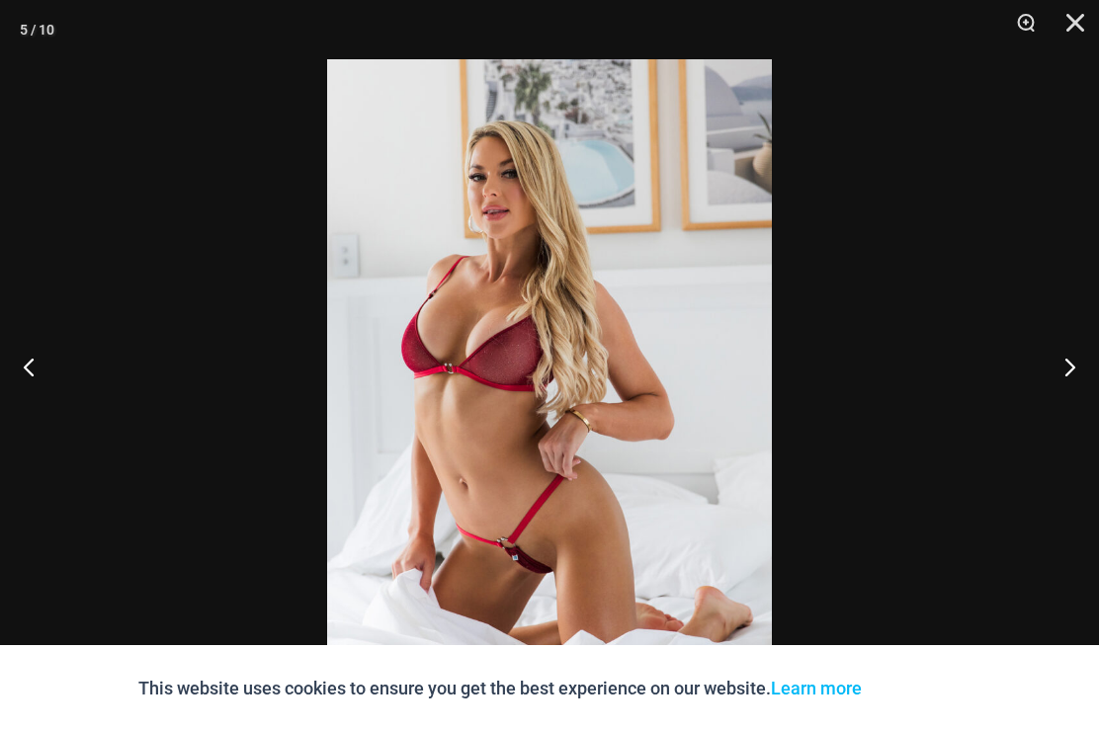
click at [1069, 10] on button "Close" at bounding box center [1068, 29] width 49 height 59
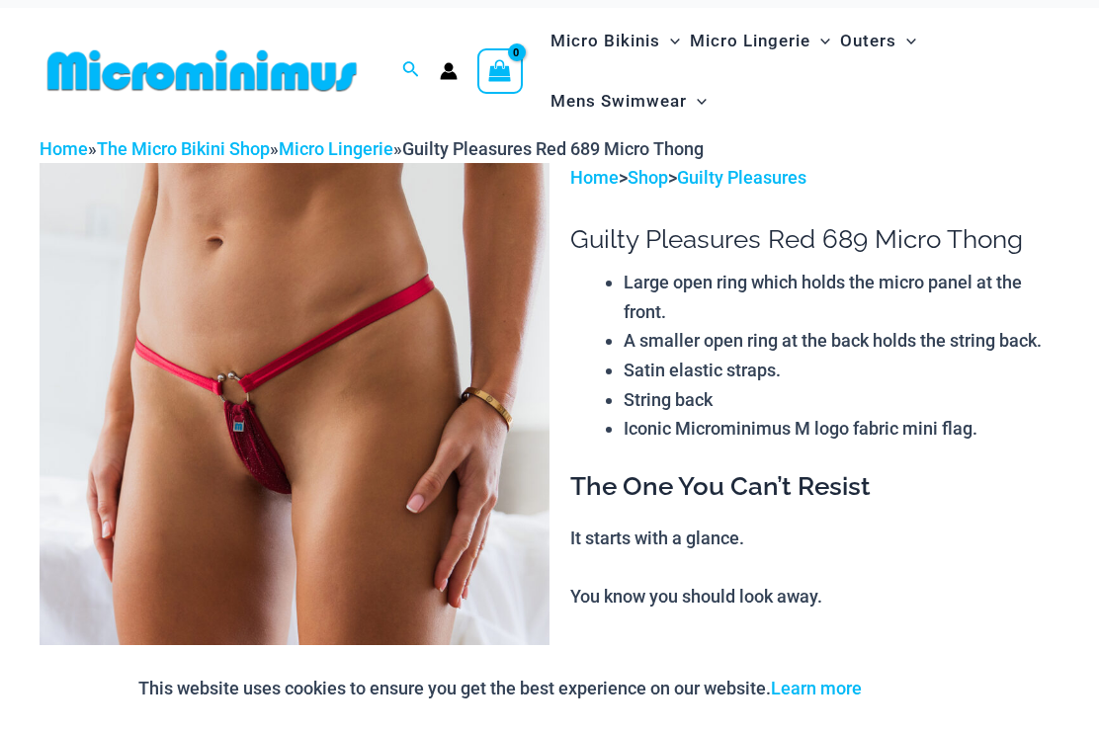
scroll to position [0, 0]
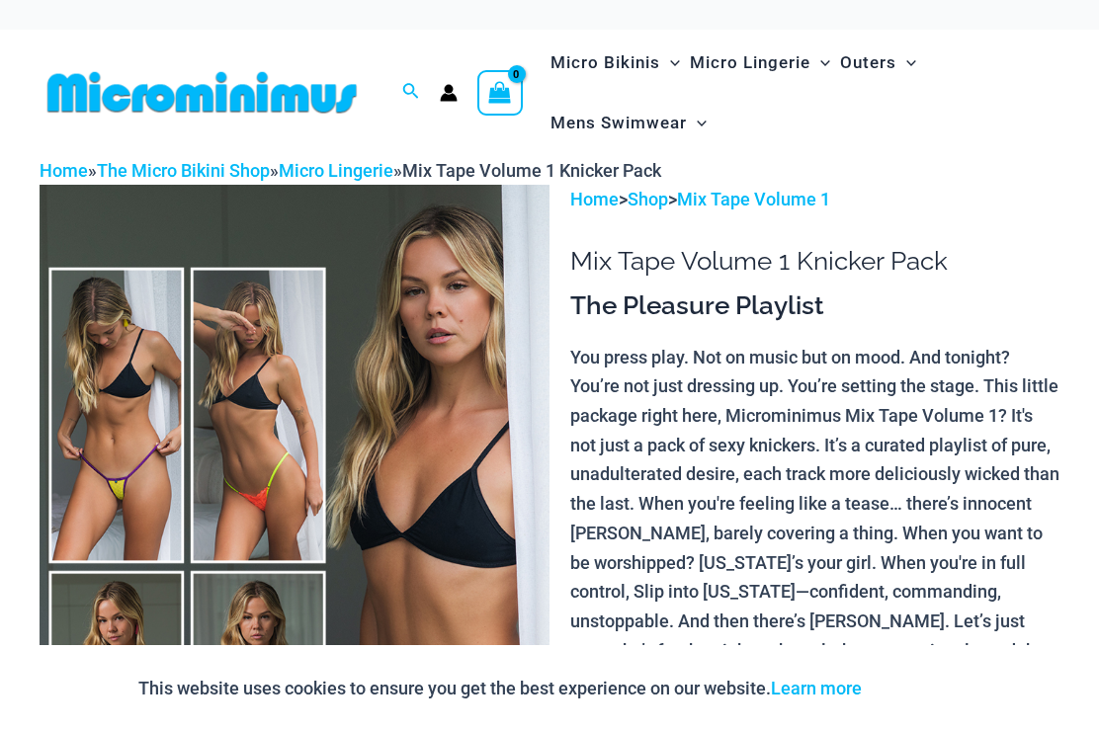
click at [426, 347] on img at bounding box center [295, 567] width 510 height 765
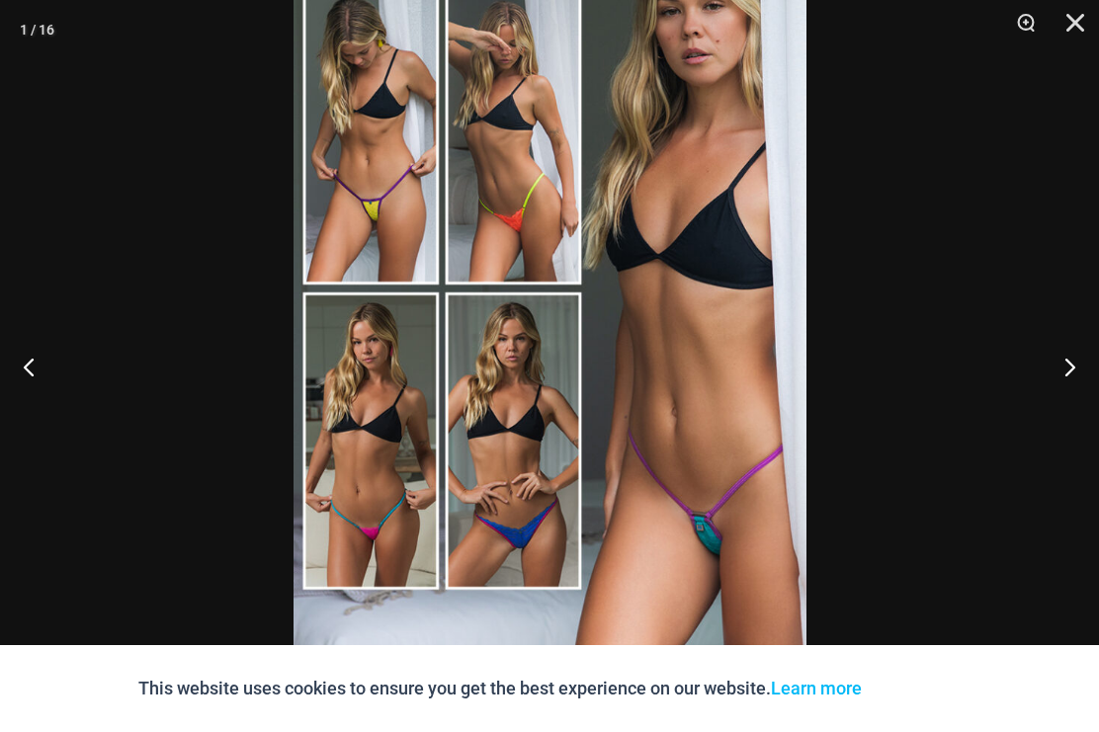
click at [1074, 354] on button "Next" at bounding box center [1062, 366] width 74 height 99
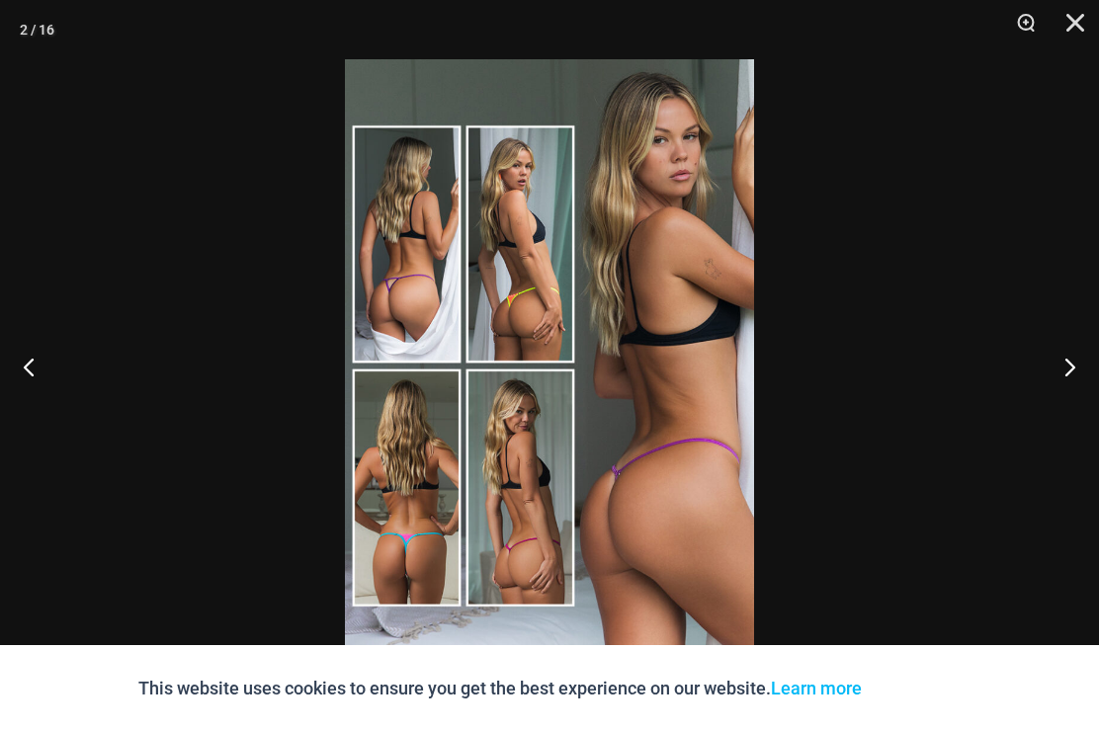
click at [537, 461] on img at bounding box center [549, 366] width 409 height 614
click at [1001, 308] on div at bounding box center [549, 366] width 1099 height 732
click at [1076, 369] on button "Next" at bounding box center [1062, 366] width 74 height 99
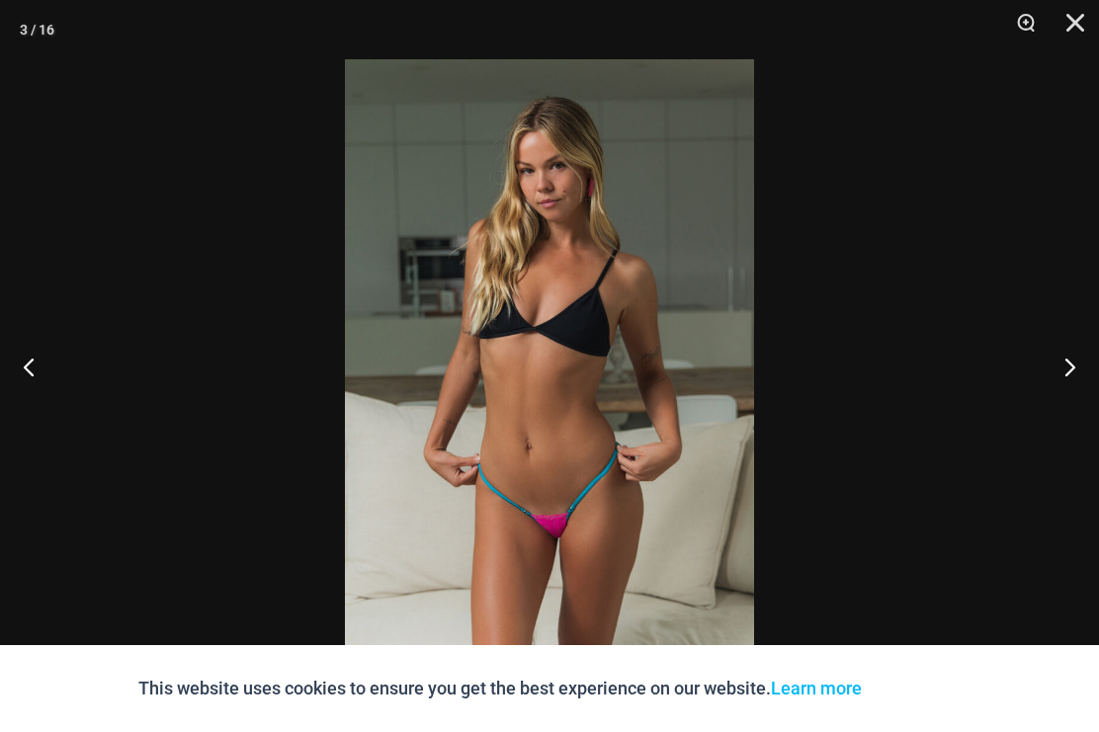
click at [1074, 369] on button "Next" at bounding box center [1062, 366] width 74 height 99
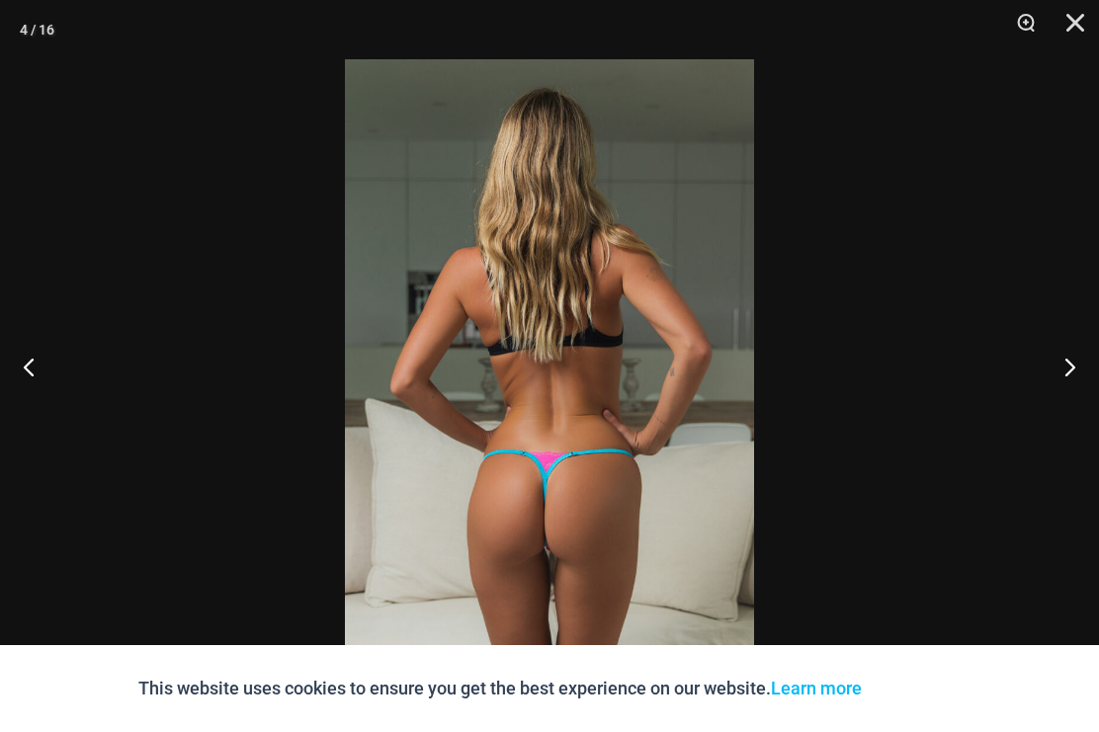
click at [1072, 369] on button "Next" at bounding box center [1062, 366] width 74 height 99
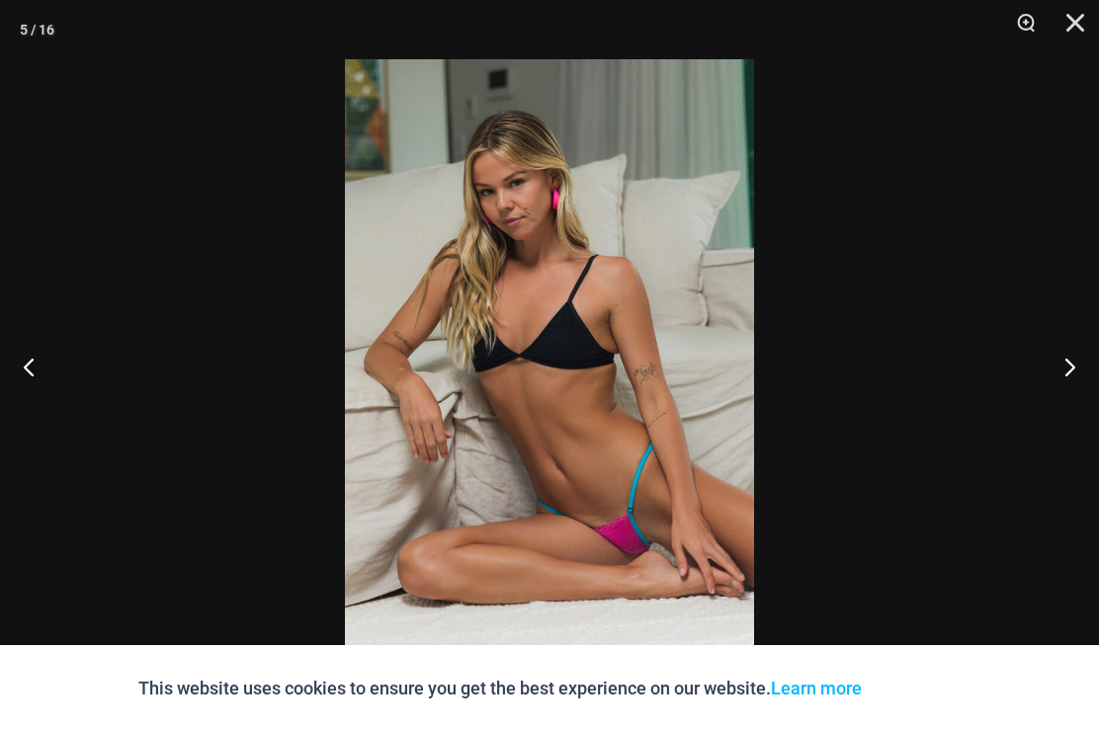
click at [1080, 368] on button "Next" at bounding box center [1062, 366] width 74 height 99
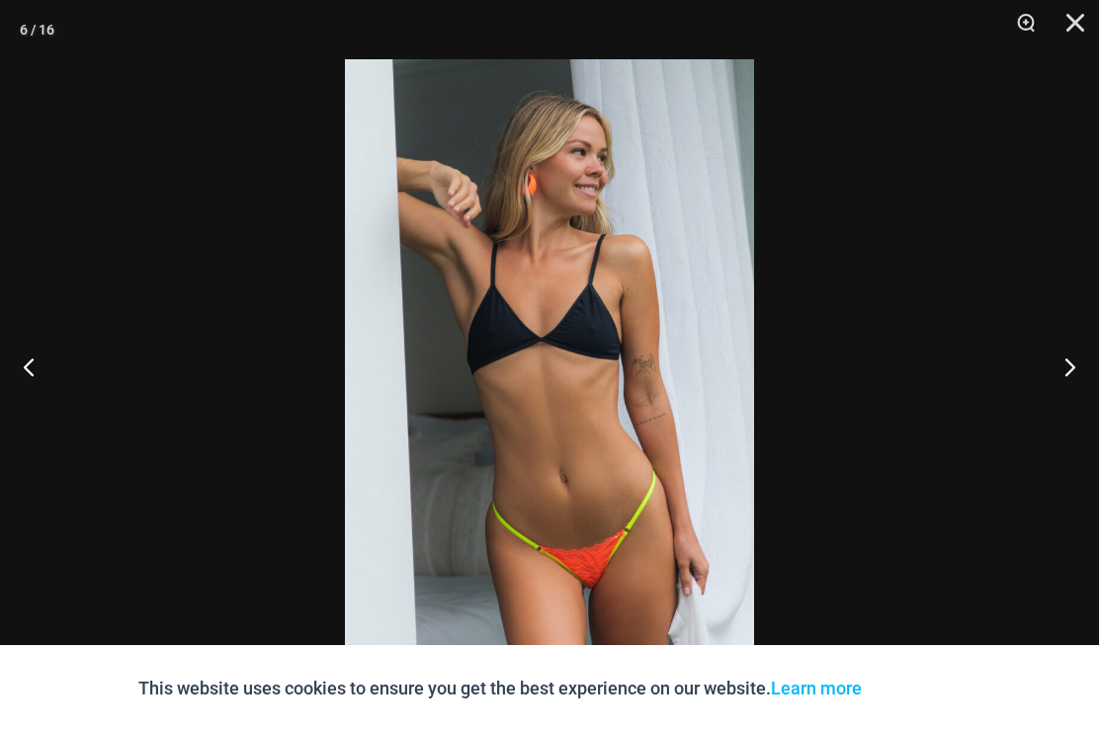
click at [1088, 362] on button "Next" at bounding box center [1062, 366] width 74 height 99
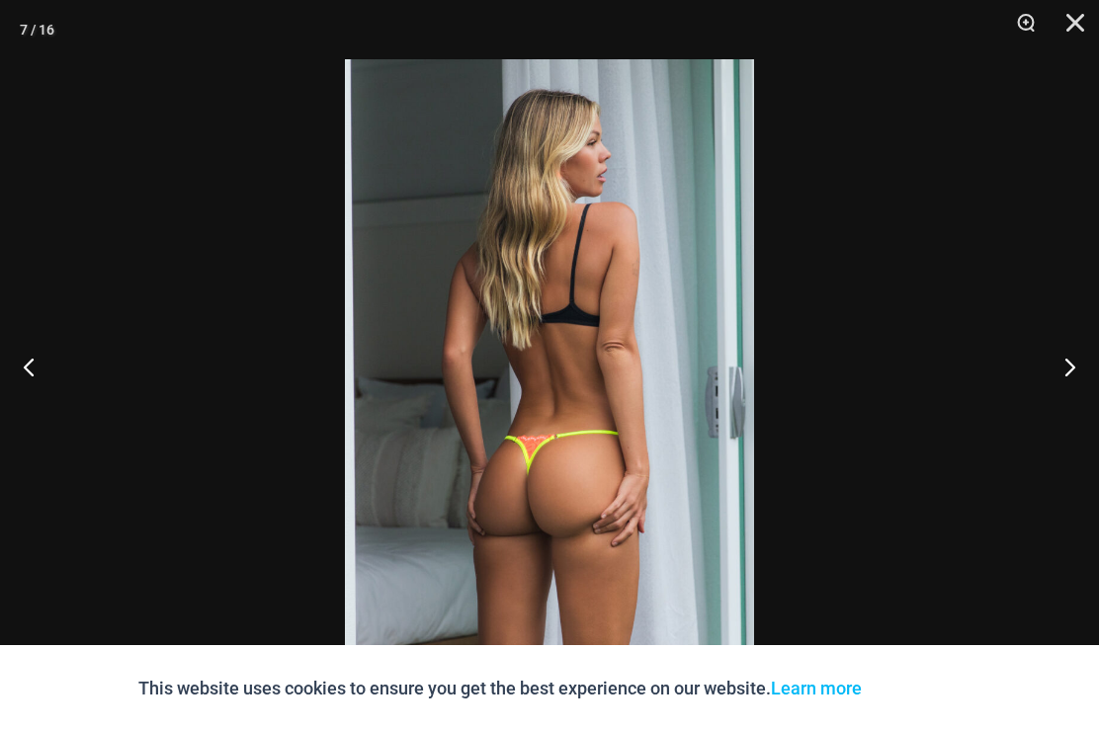
click at [1080, 358] on button "Next" at bounding box center [1062, 366] width 74 height 99
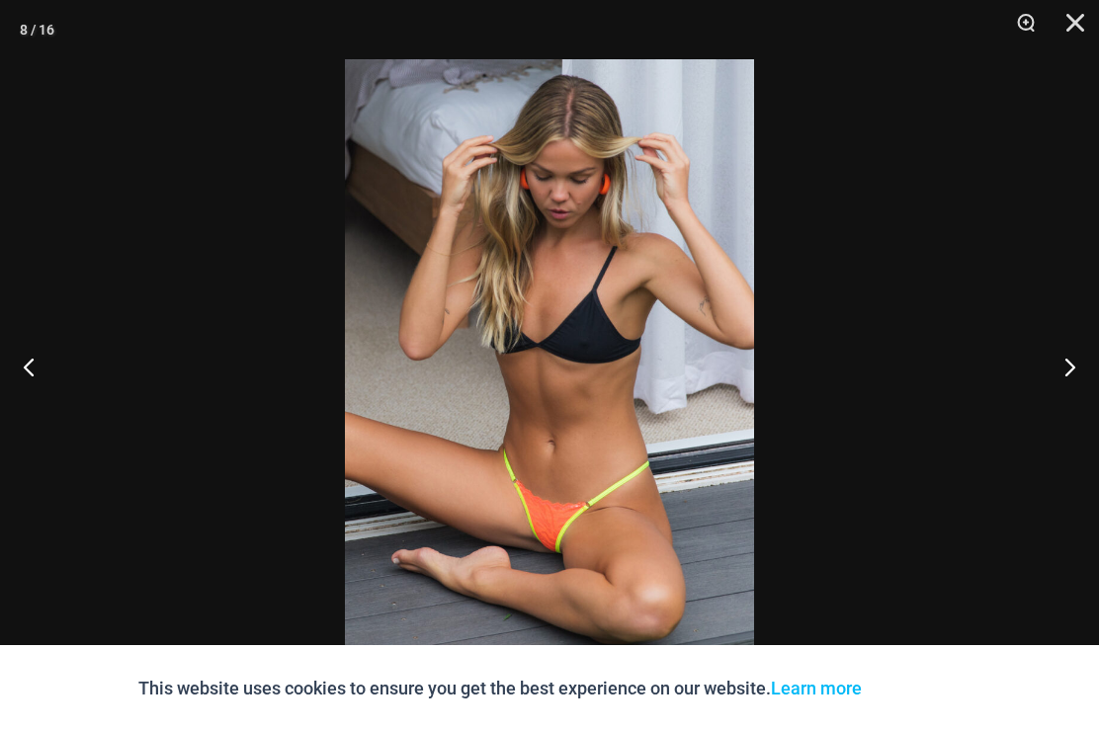
click at [1087, 356] on button "Next" at bounding box center [1062, 366] width 74 height 99
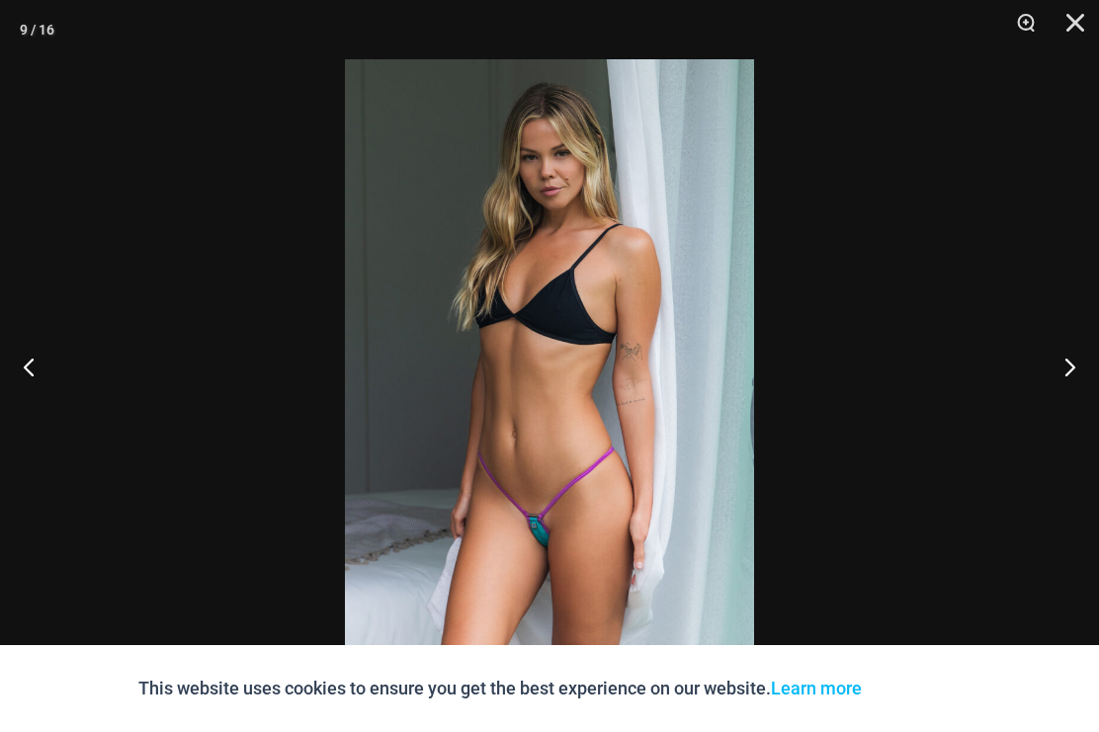
click at [1065, 365] on button "Next" at bounding box center [1062, 366] width 74 height 99
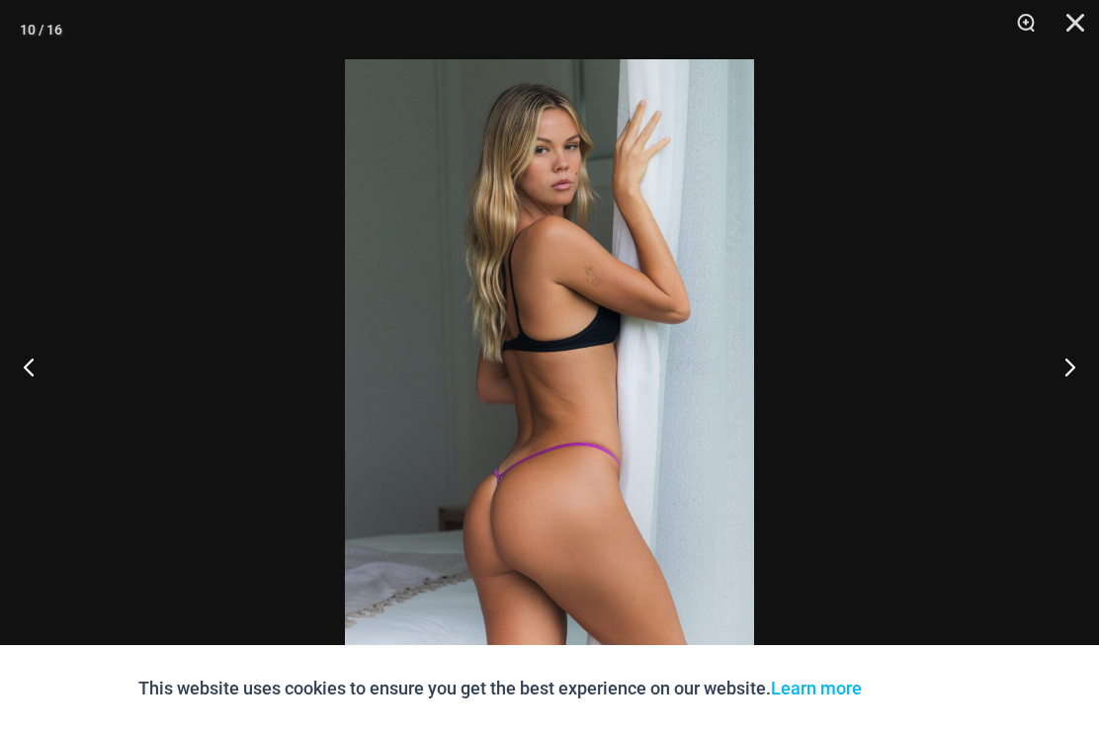
click at [1063, 375] on button "Next" at bounding box center [1062, 366] width 74 height 99
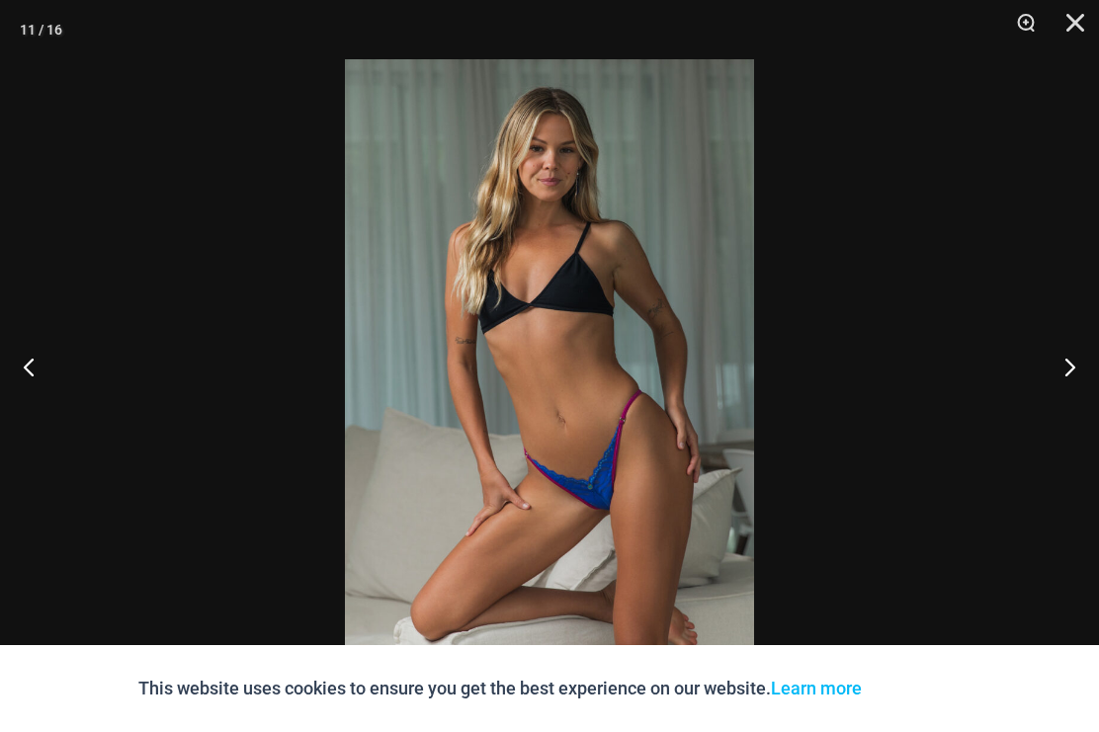
click at [1073, 371] on button "Next" at bounding box center [1062, 366] width 74 height 99
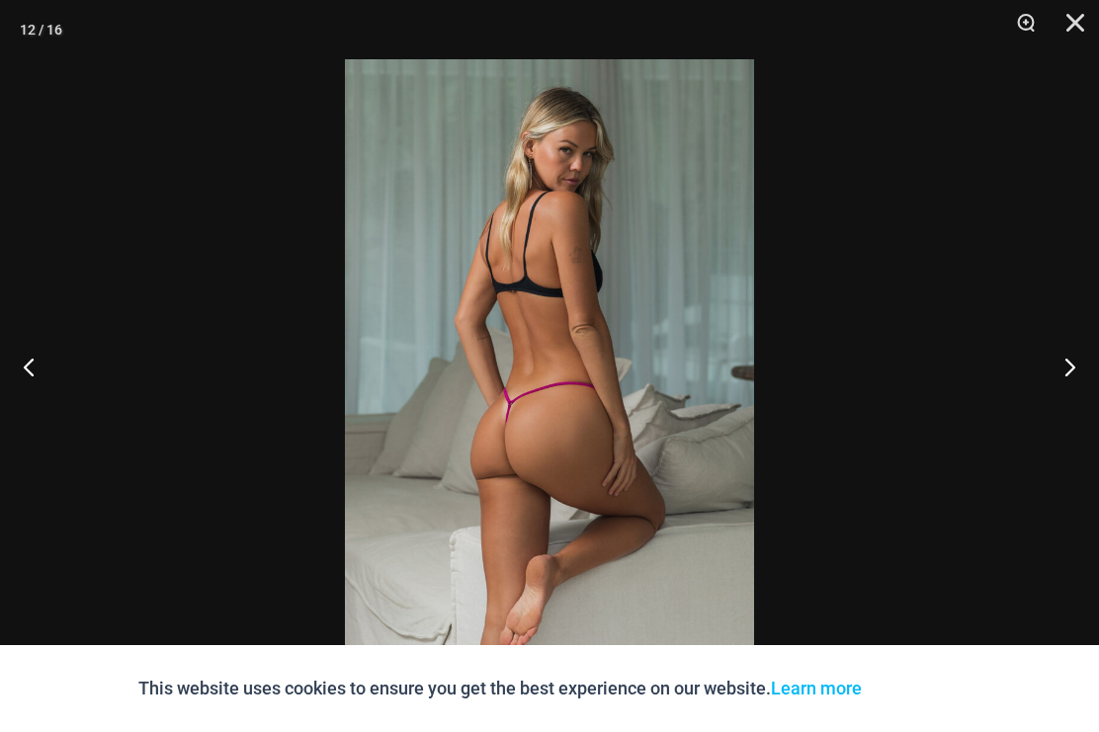
click at [1070, 374] on button "Next" at bounding box center [1062, 366] width 74 height 99
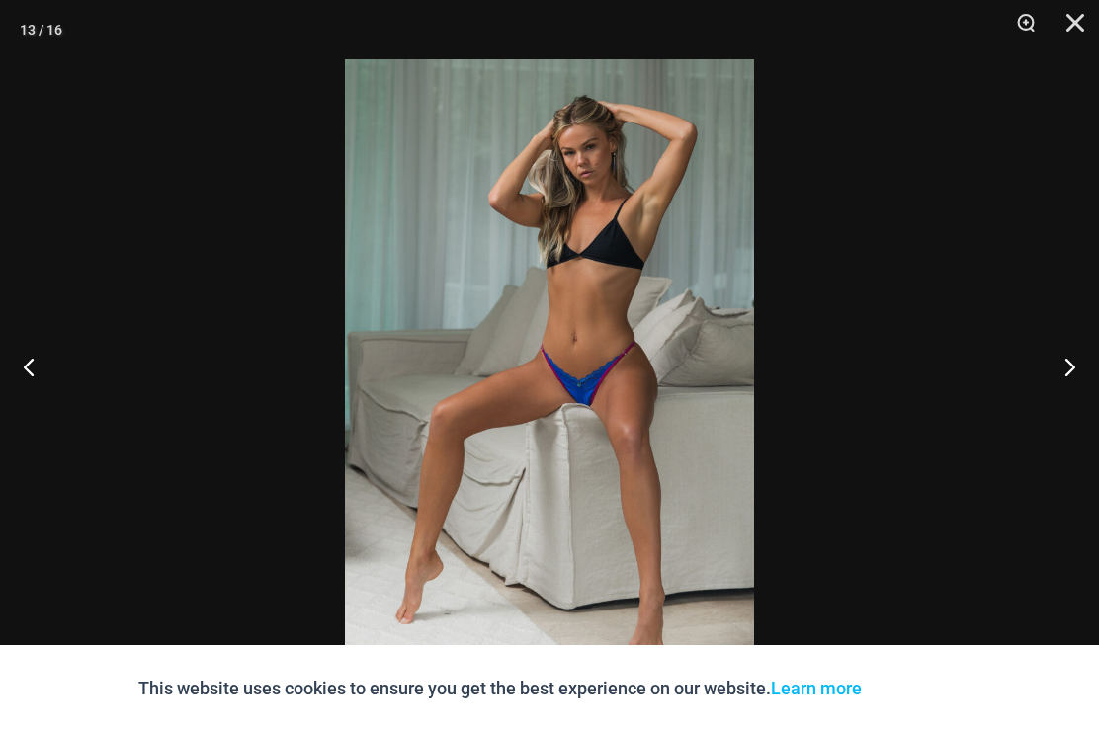
click at [1072, 371] on button "Next" at bounding box center [1062, 366] width 74 height 99
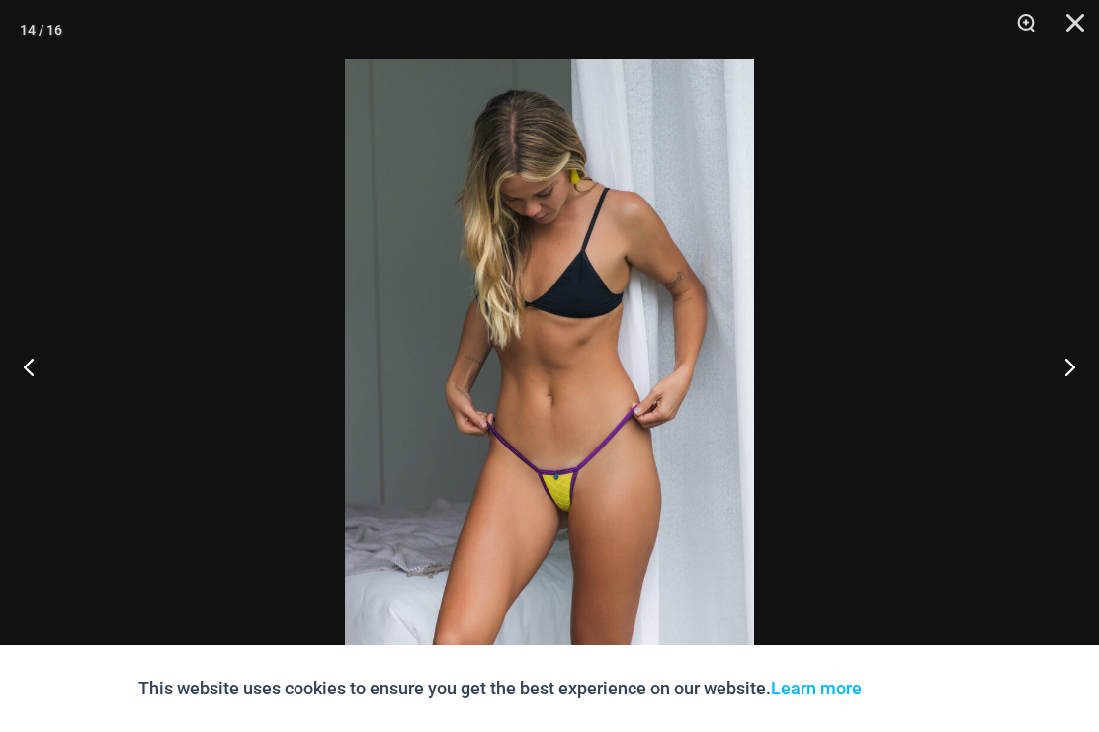
click at [1073, 371] on button "Next" at bounding box center [1062, 366] width 74 height 99
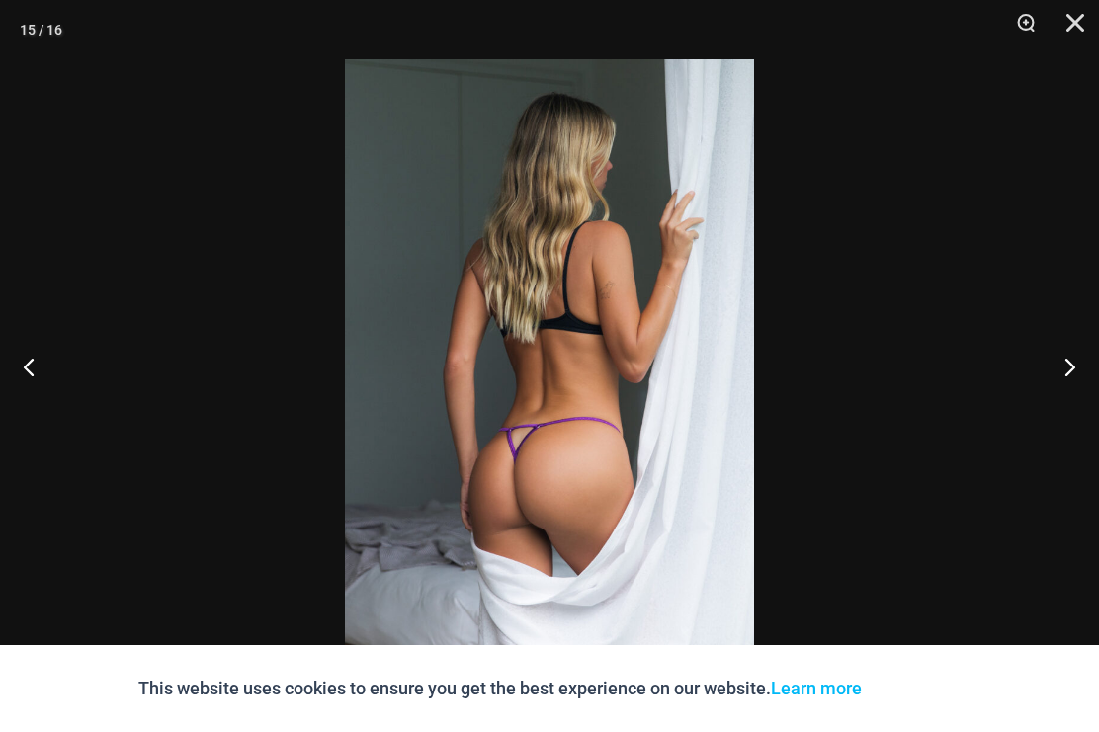
click at [1073, 373] on button "Next" at bounding box center [1062, 366] width 74 height 99
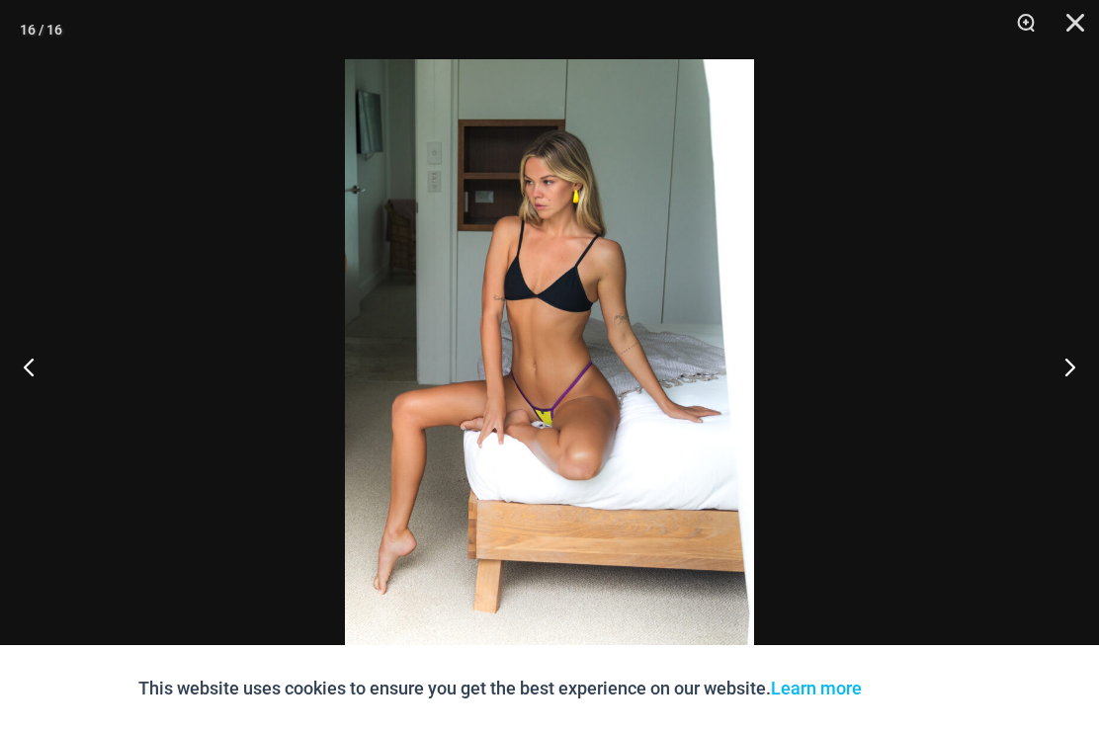
click at [1073, 373] on button "Next" at bounding box center [1062, 366] width 74 height 99
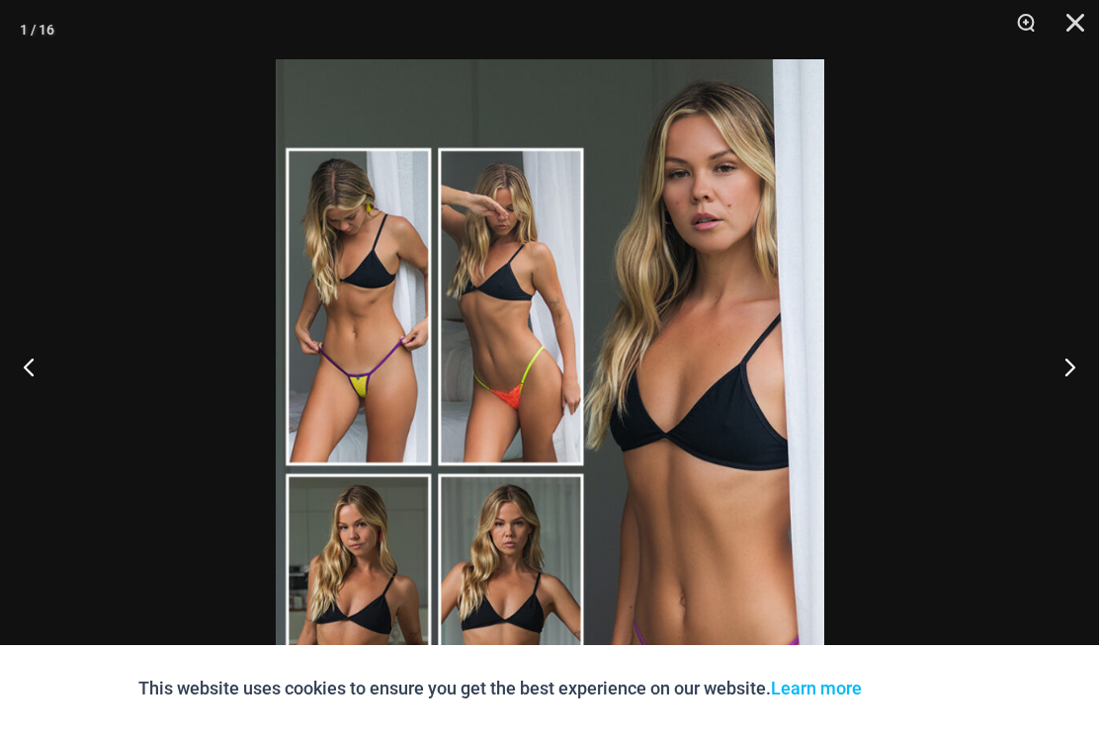
click at [1084, 347] on button "Next" at bounding box center [1062, 366] width 74 height 99
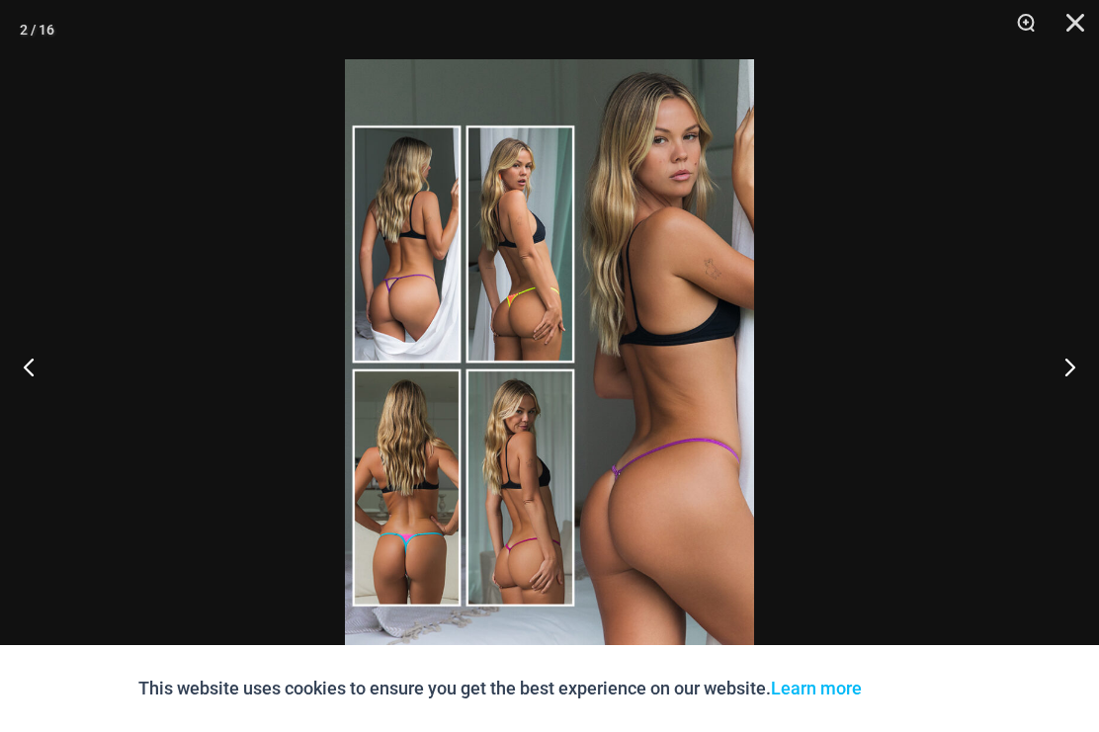
click at [1087, 7] on button "Close" at bounding box center [1068, 29] width 49 height 59
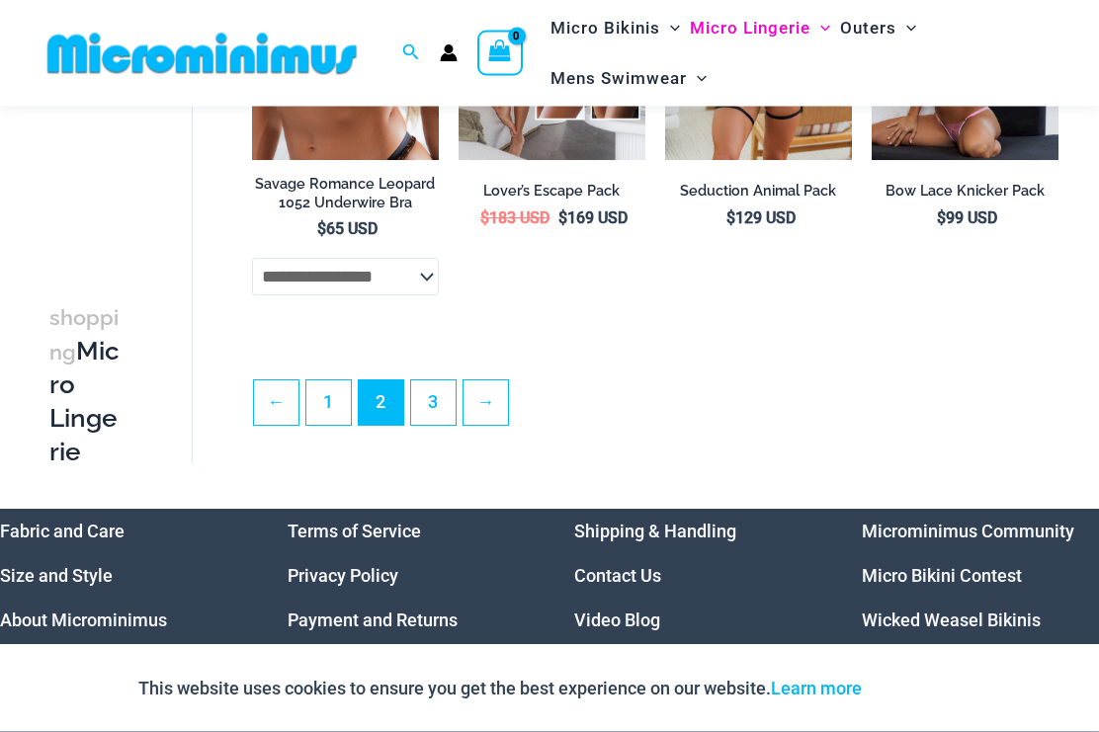
scroll to position [3758, 0]
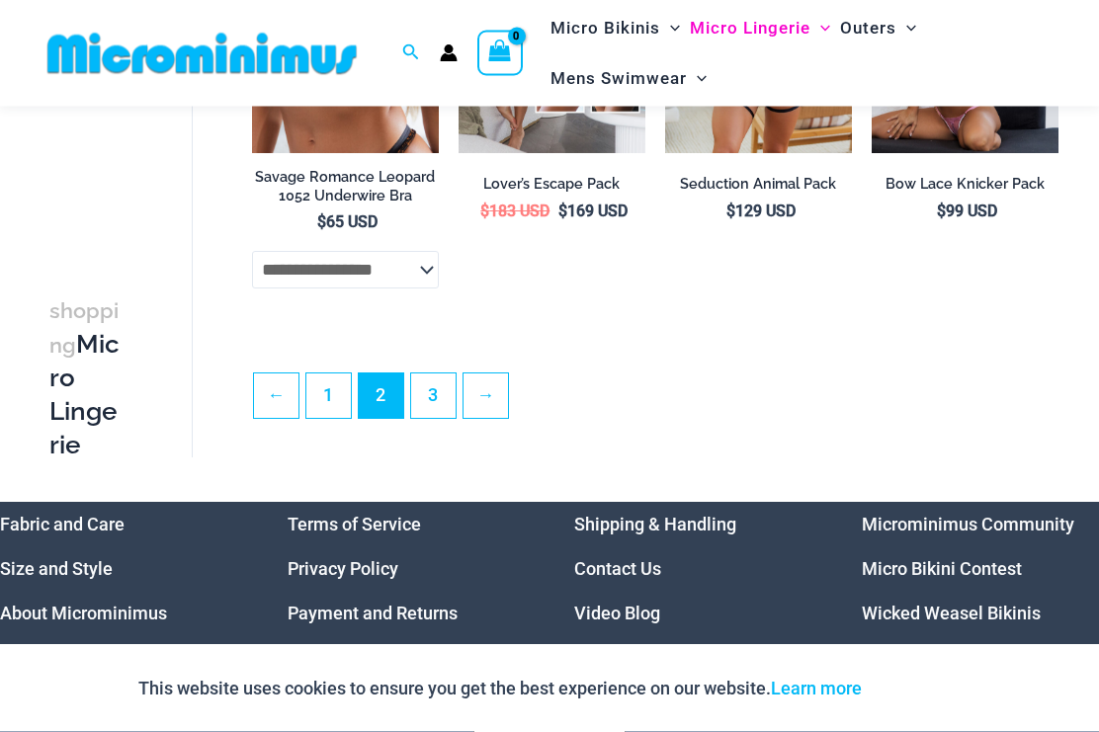
click link "3"
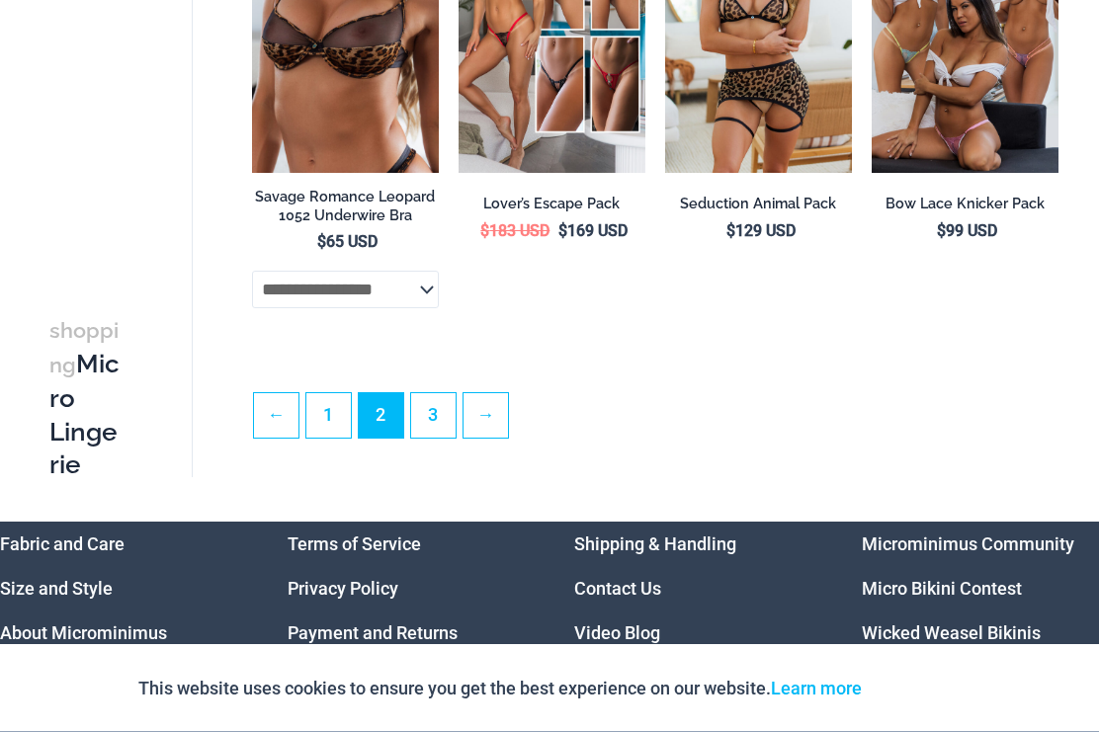
scroll to position [3812, 0]
